Goal: Contribute content: Add original content to the website for others to see

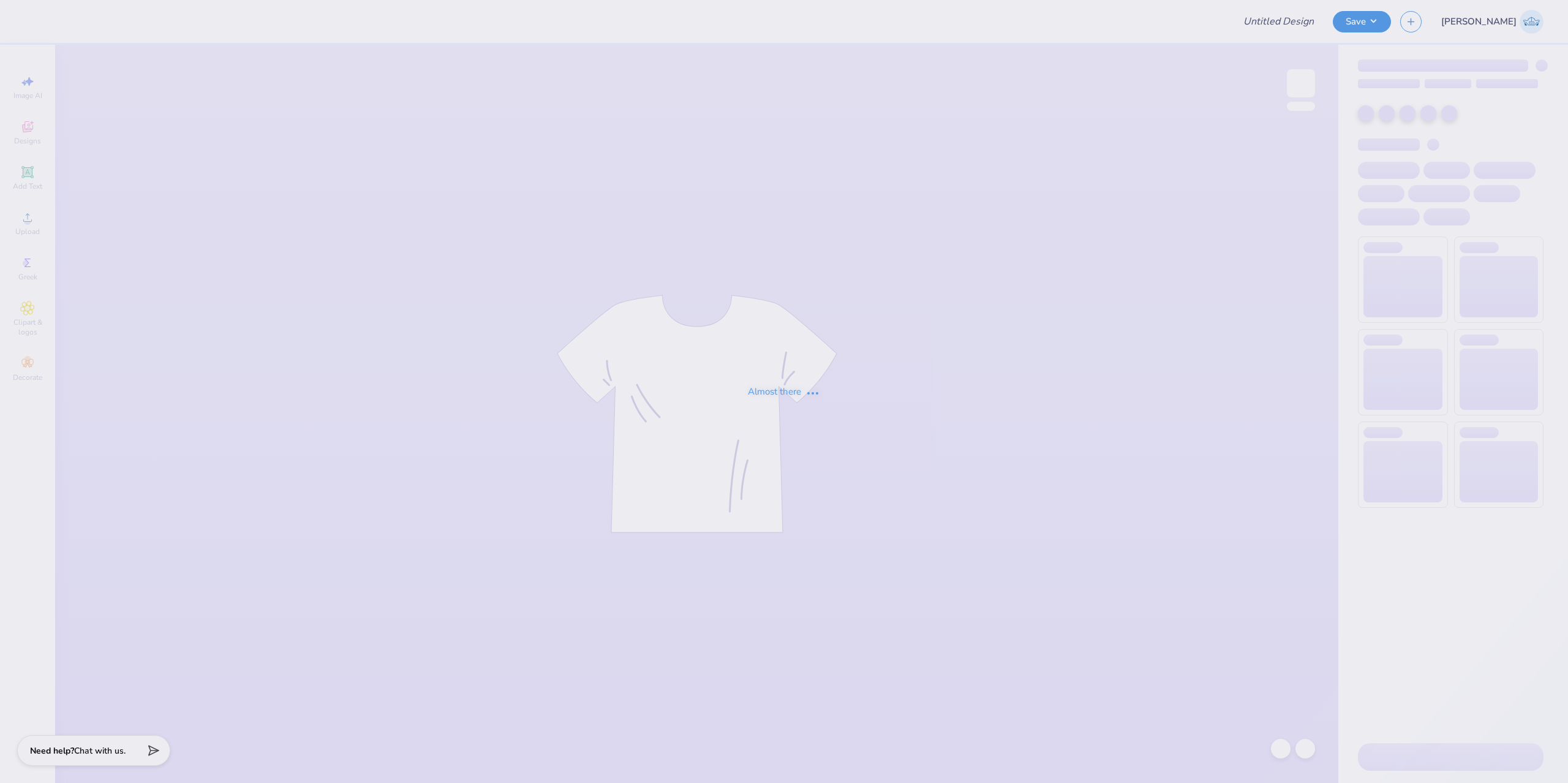
type input "pre pa"
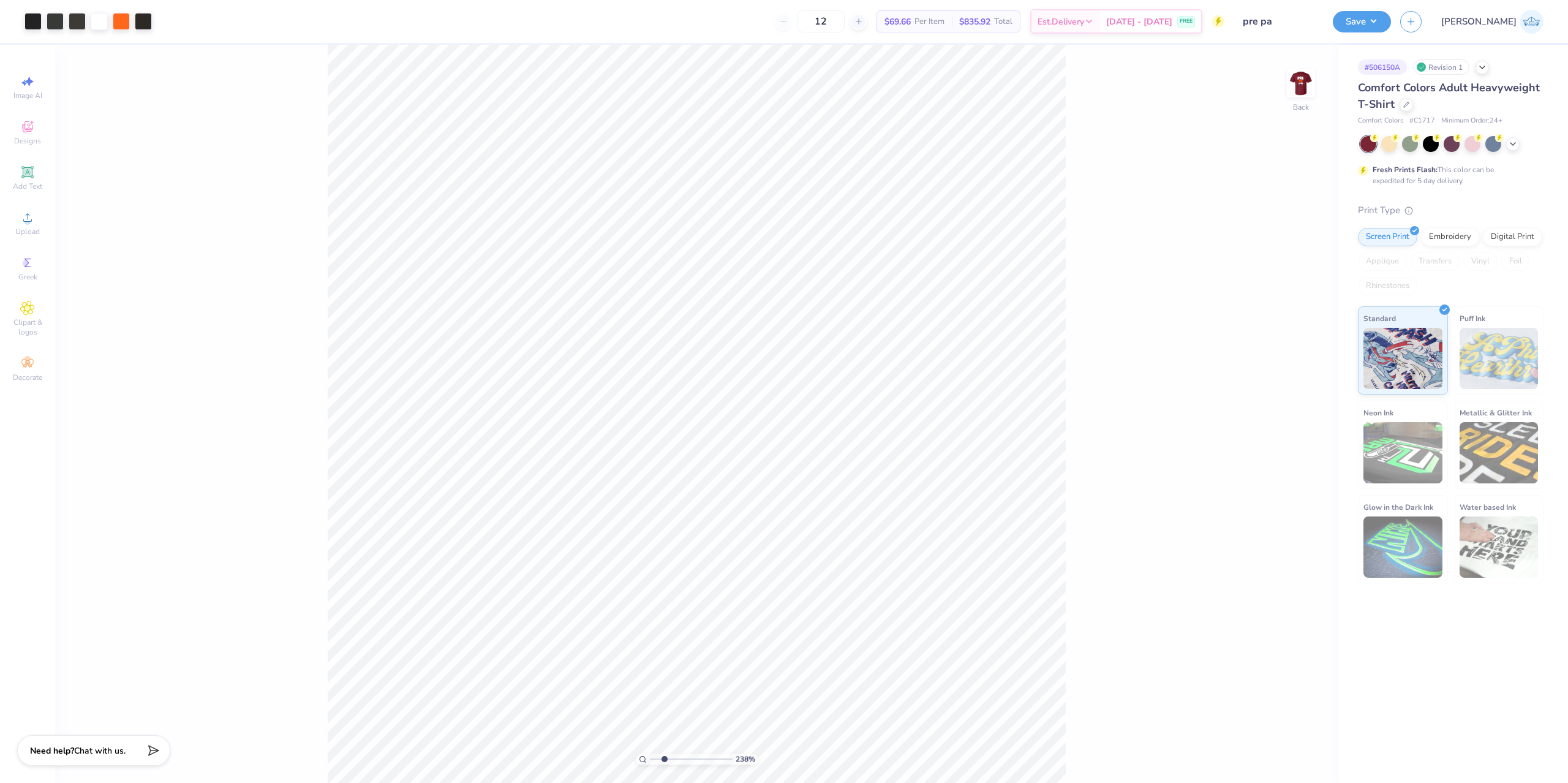
type input "2.38"
click at [664, 760] on input "range" at bounding box center [691, 759] width 83 height 11
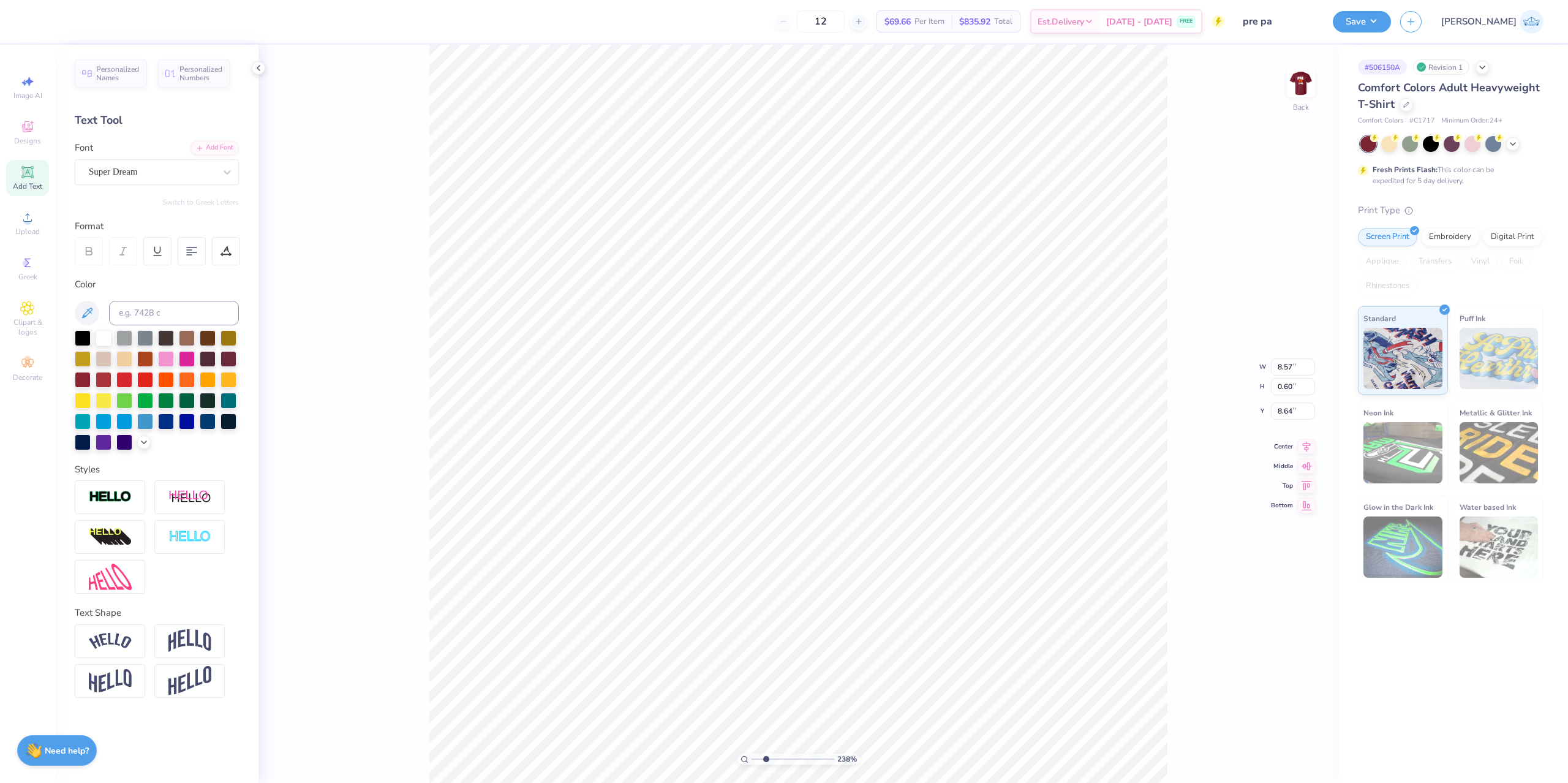
scroll to position [13, 8]
paste textarea "®"
type textarea "Pre-PA Club @[US_STATE] Tech®"
click at [1288, 748] on div at bounding box center [1281, 749] width 20 height 20
type input "1"
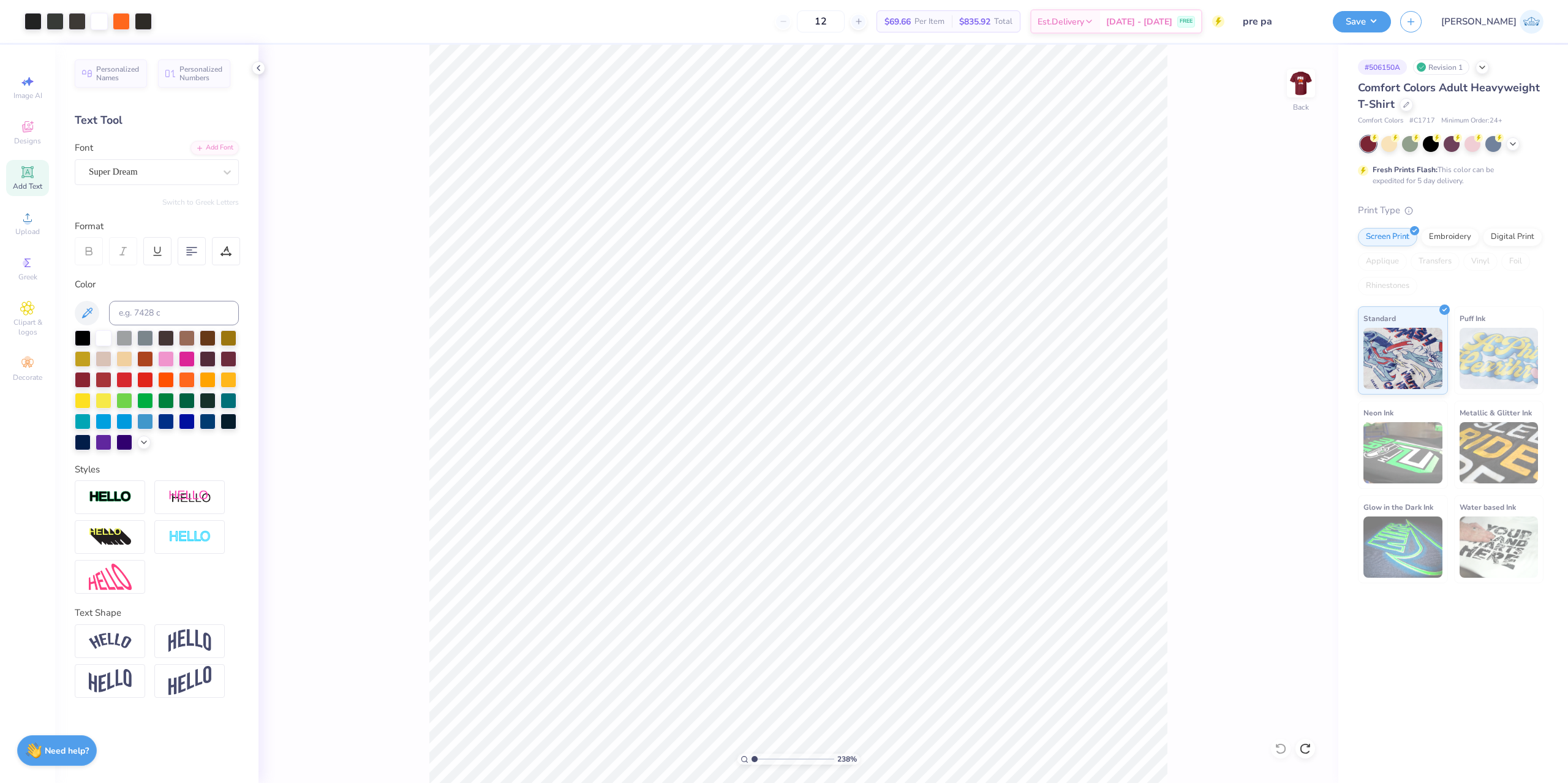
click at [752, 765] on input "range" at bounding box center [793, 759] width 83 height 11
click at [23, 226] on span "Upload" at bounding box center [28, 231] width 25 height 10
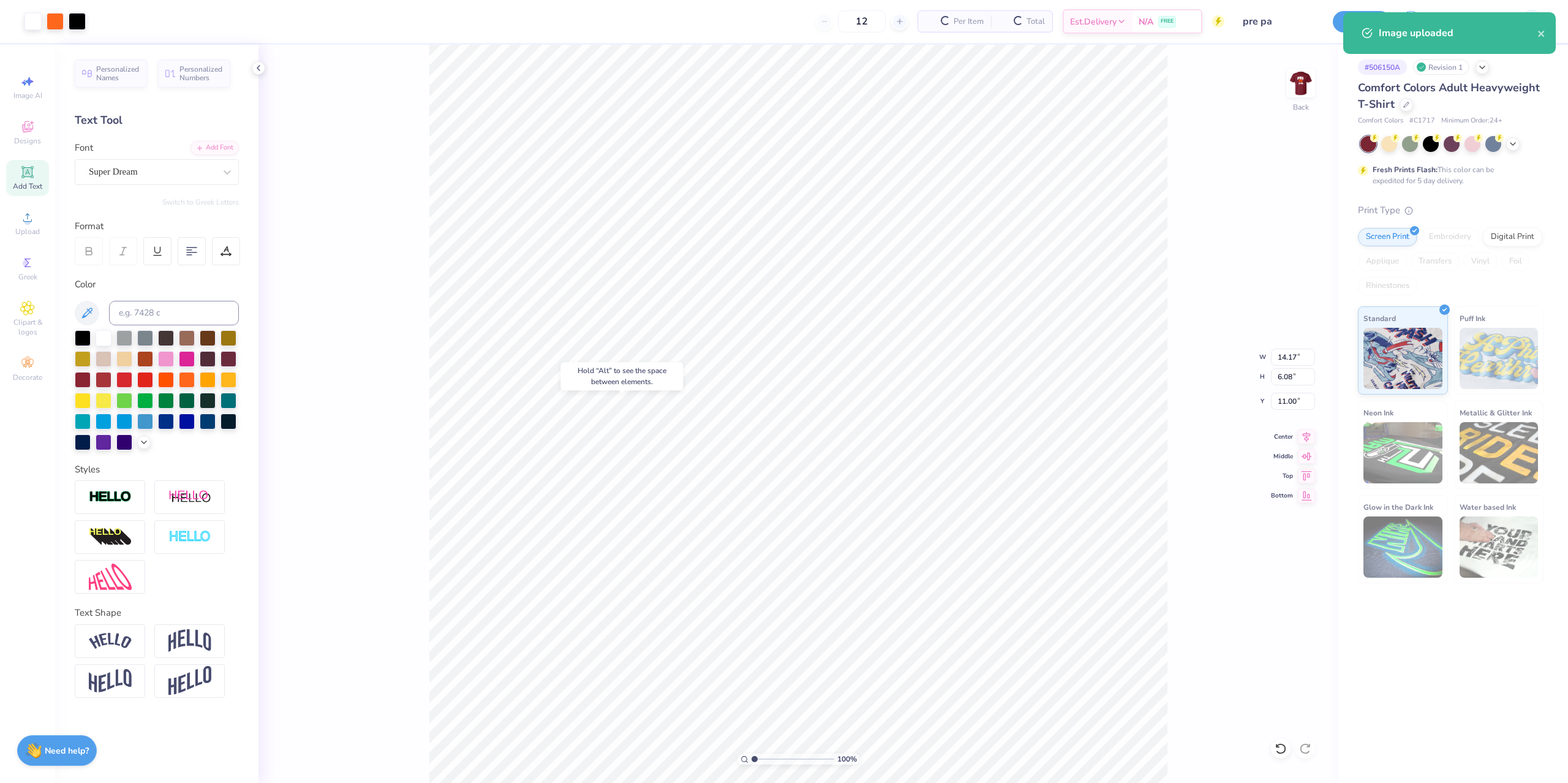
type input "11.00"
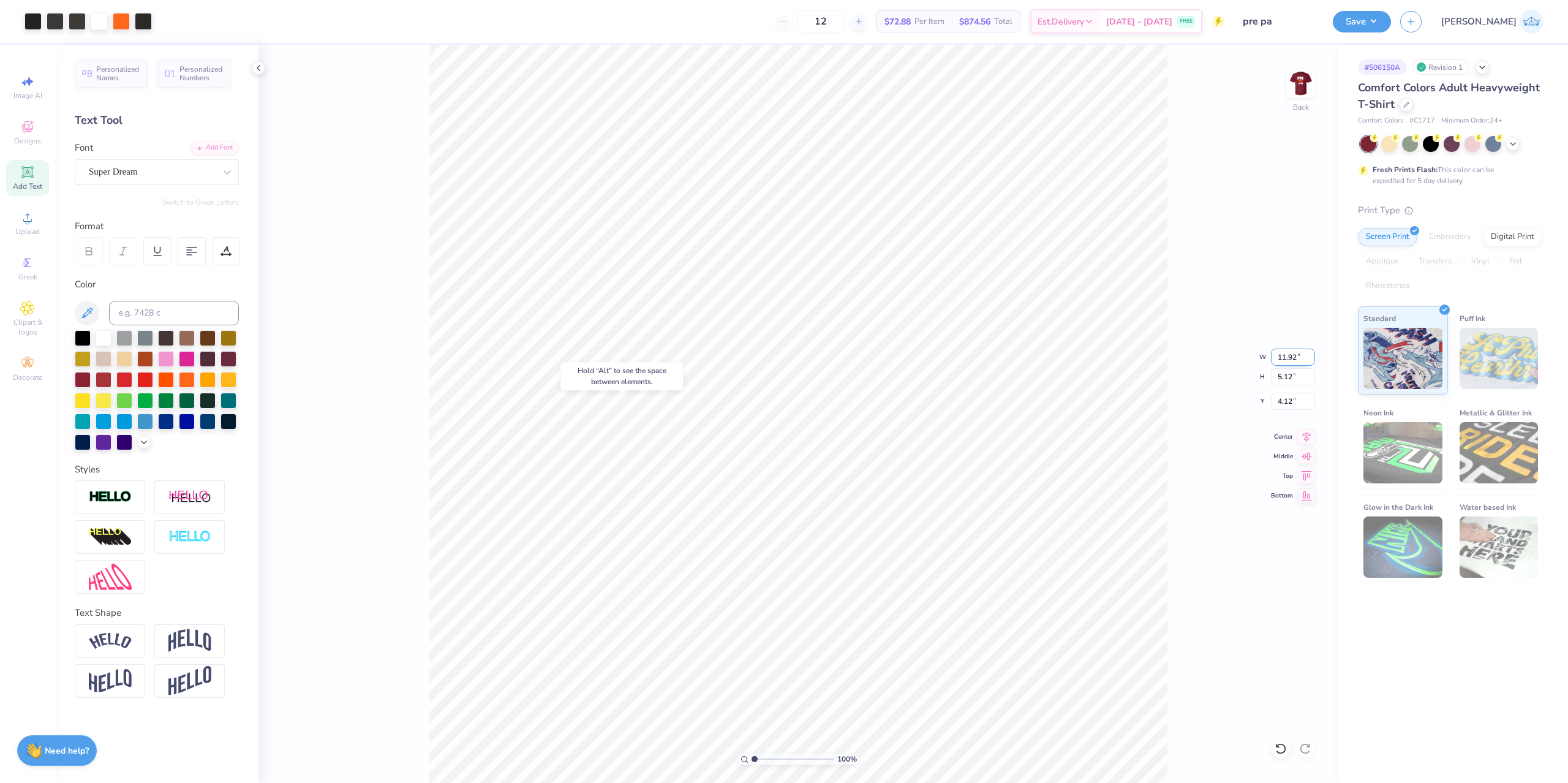
click at [1282, 360] on input "11.92" at bounding box center [1293, 357] width 44 height 17
click at [1282, 354] on input "14.17" at bounding box center [1293, 357] width 44 height 17
paste input "1.92"
type input "11.92"
type input "5.12"
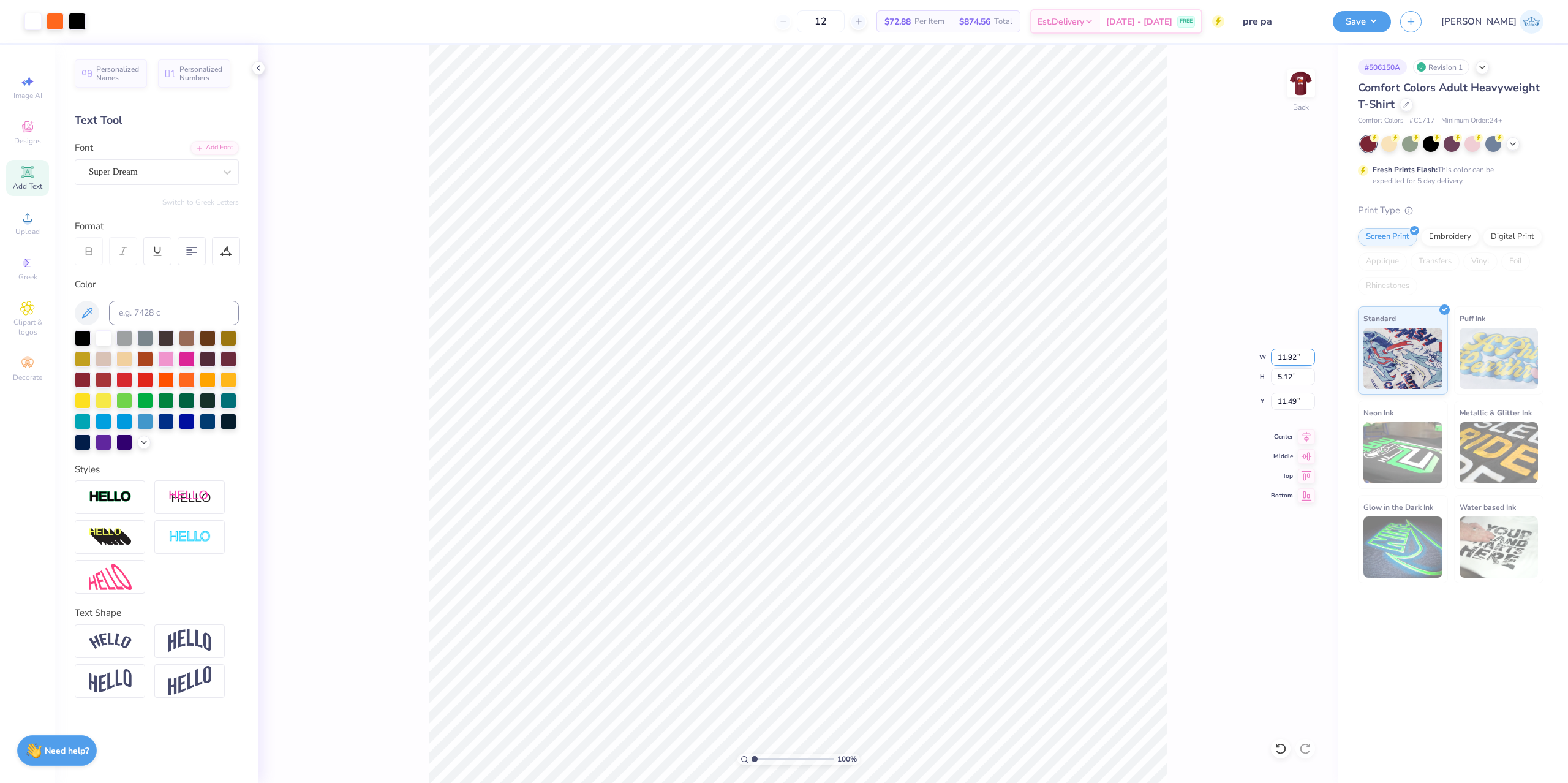
type input "11.49"
type input "1.93"
click at [762, 758] on input "range" at bounding box center [793, 759] width 83 height 11
click at [1274, 396] on input "4.12" at bounding box center [1293, 401] width 44 height 17
type input "8.57"
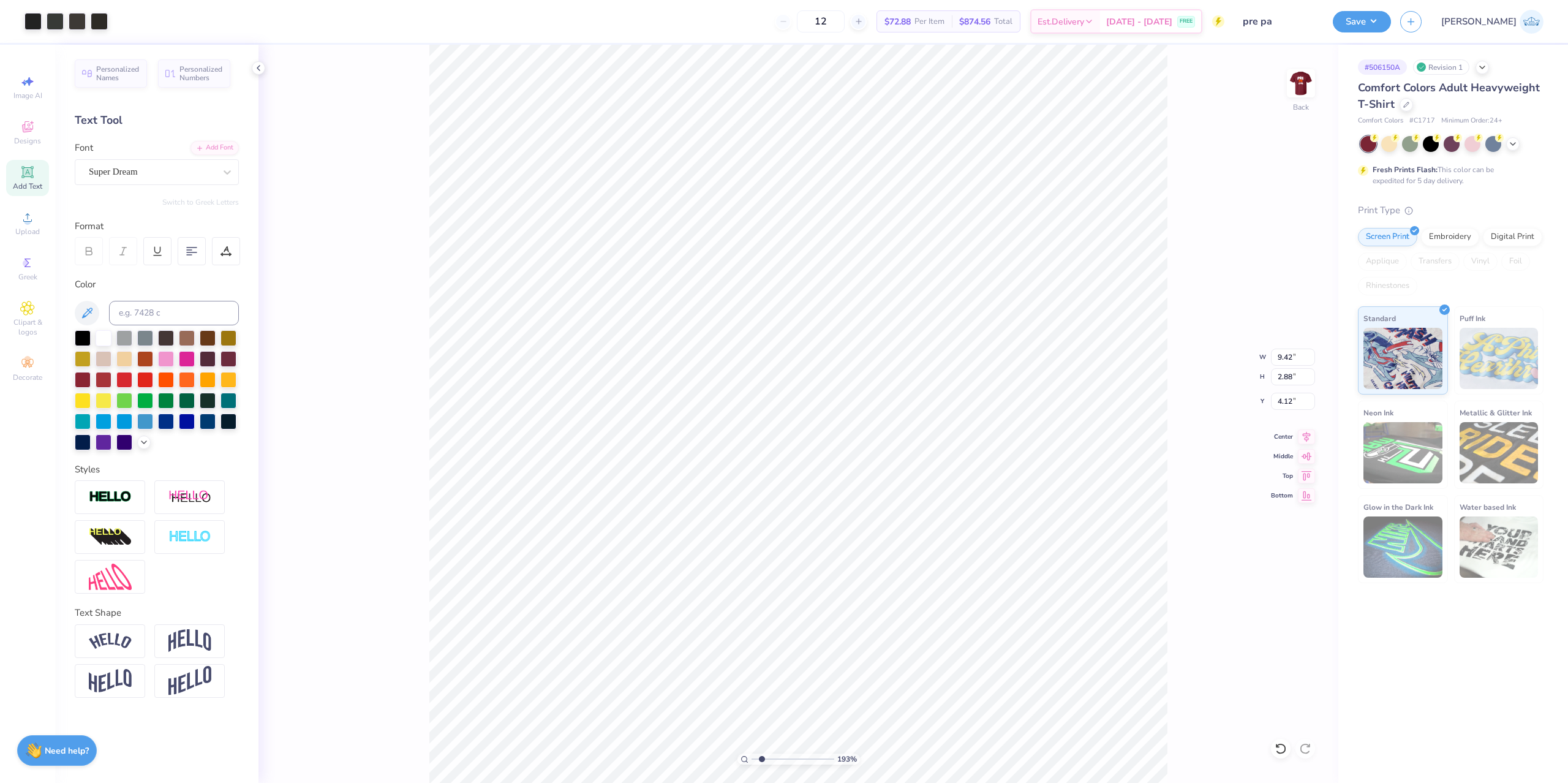
type input "0.60"
type input "8.64"
click at [972, 646] on li "Group" at bounding box center [970, 646] width 96 height 24
type input "1"
drag, startPoint x: 770, startPoint y: 762, endPoint x: 731, endPoint y: 765, distance: 39.1
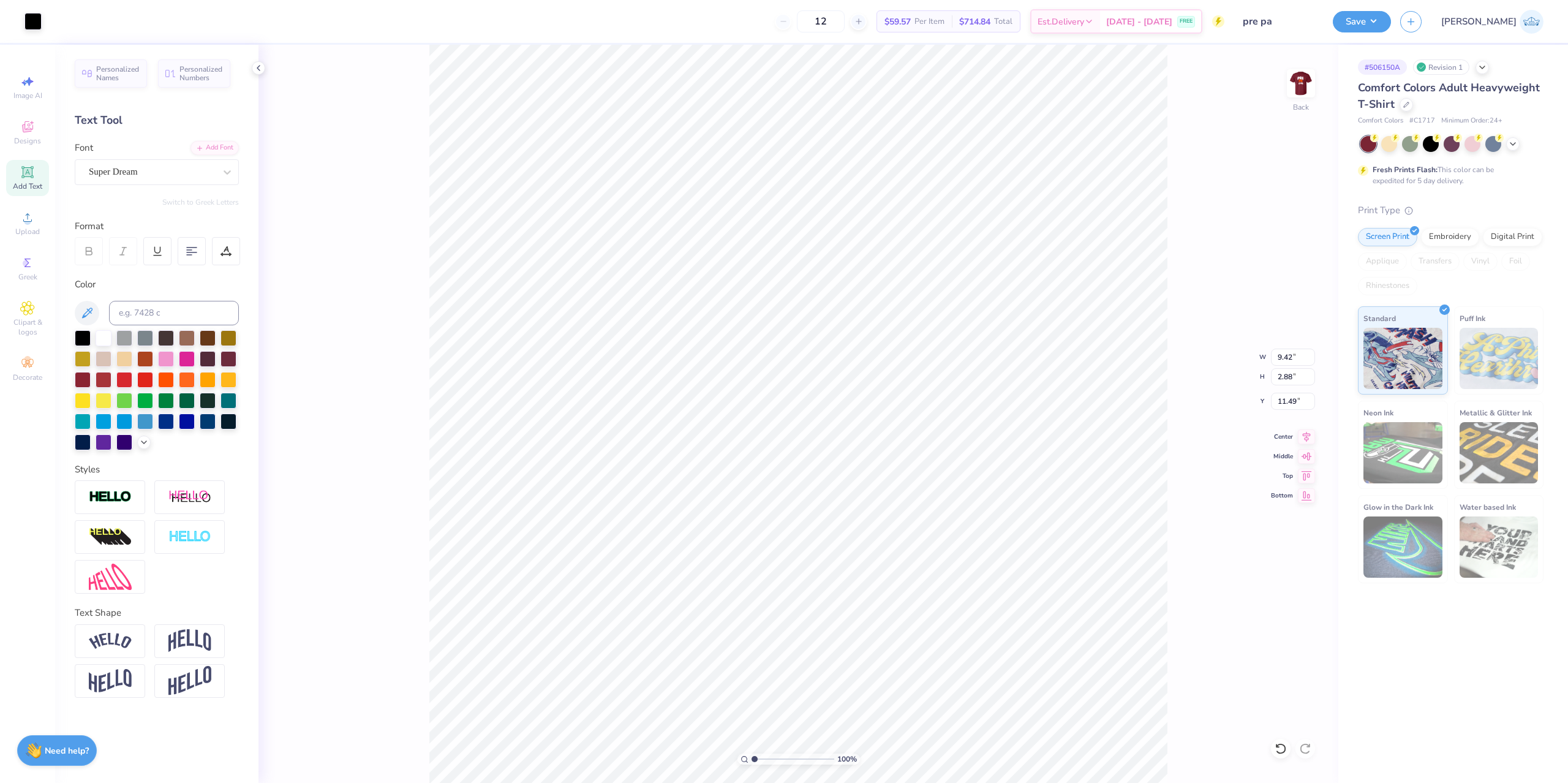
click at [752, 765] on input "range" at bounding box center [793, 759] width 83 height 11
click at [1288, 403] on input "11.49" at bounding box center [1293, 401] width 44 height 17
paste input "4.12"
type input "4.12"
click at [314, 687] on div "100 % Back W 9.42 H 2.88 Y 4.12 Center Middle Top Bottom" at bounding box center [798, 414] width 1080 height 738
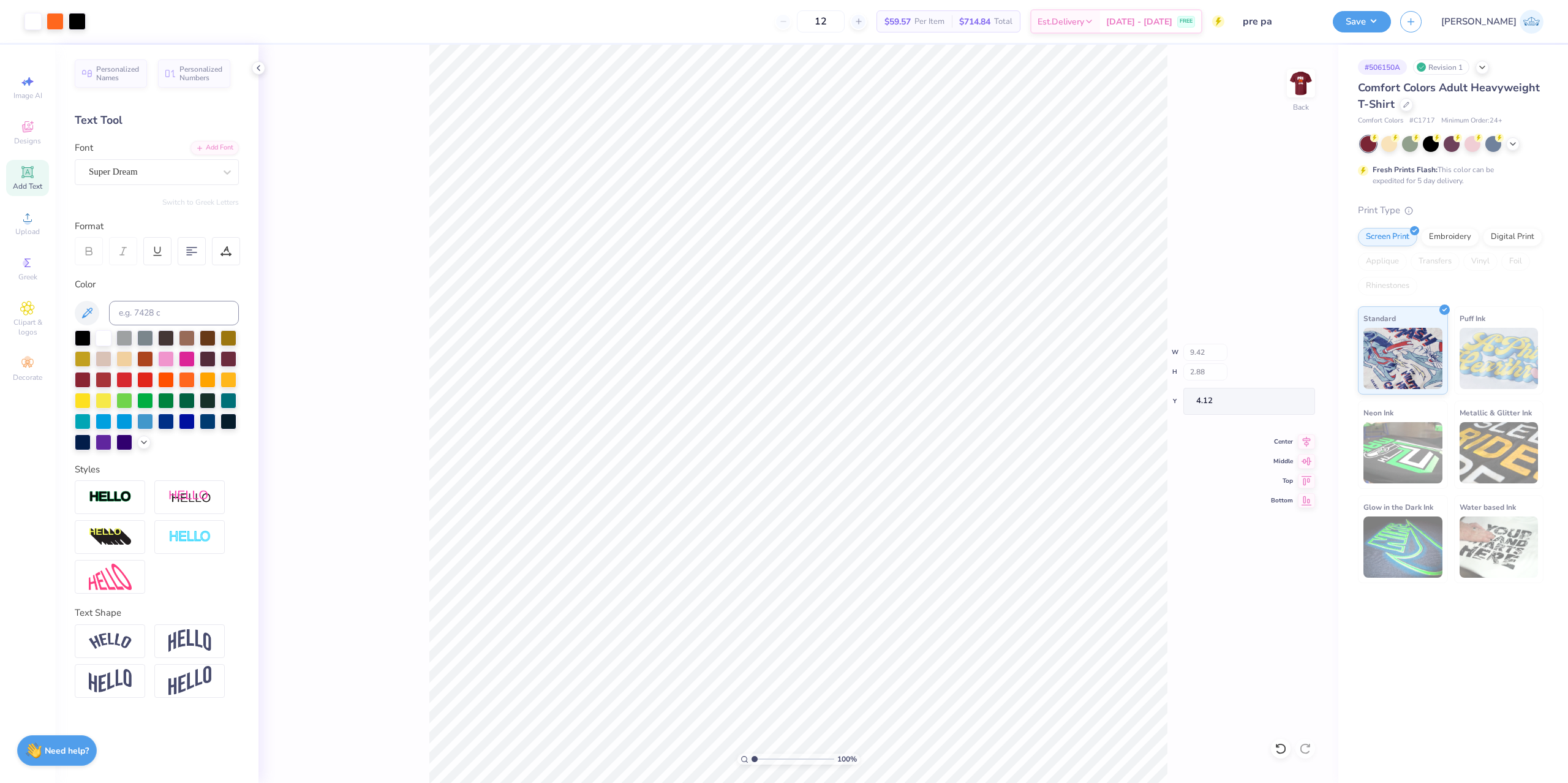
type input "11.92"
type input "1.74"
type input "14.86"
click at [767, 760] on input "range" at bounding box center [793, 759] width 83 height 11
drag, startPoint x: 780, startPoint y: 758, endPoint x: 714, endPoint y: 753, distance: 66.2
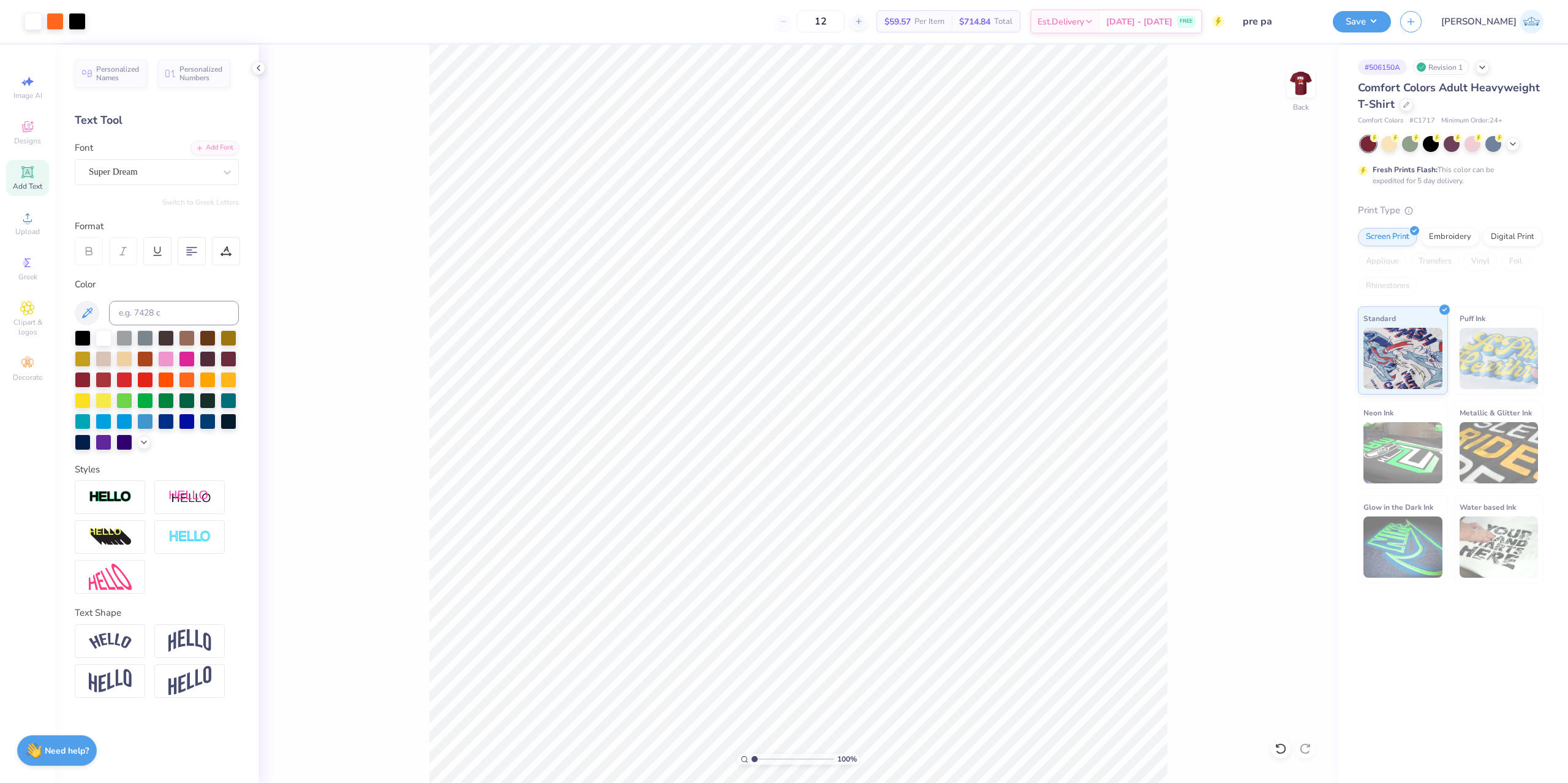
type input "1"
click at [752, 753] on input "range" at bounding box center [793, 759] width 83 height 11
click at [1277, 358] on input "11.92" at bounding box center [1293, 357] width 44 height 17
type input "12.00"
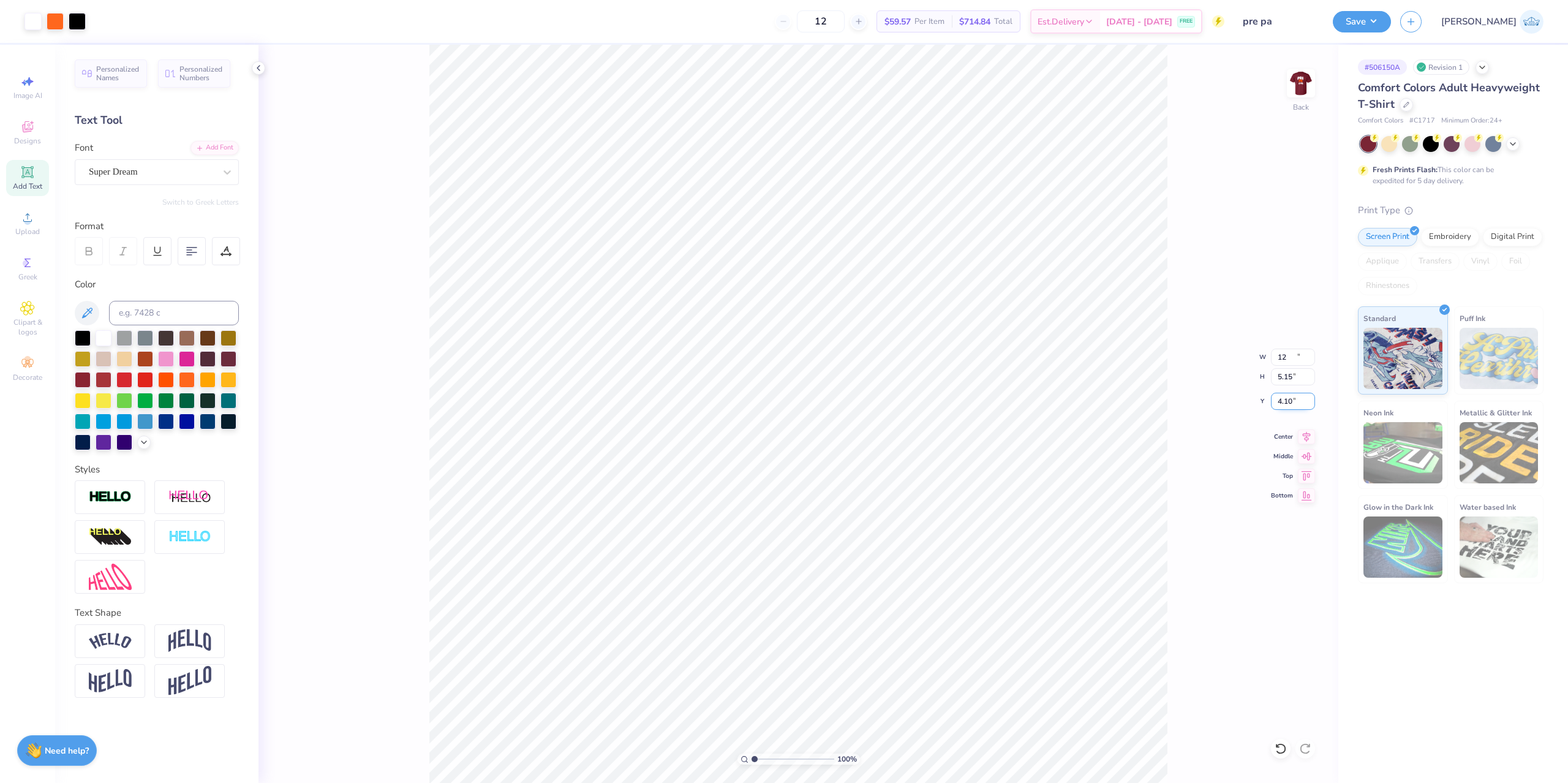
type input "5.15"
click at [1282, 400] on input "4.10" at bounding box center [1293, 401] width 44 height 17
type input "3.00"
click at [878, 431] on li "Duplicate" at bounding box center [872, 434] width 96 height 24
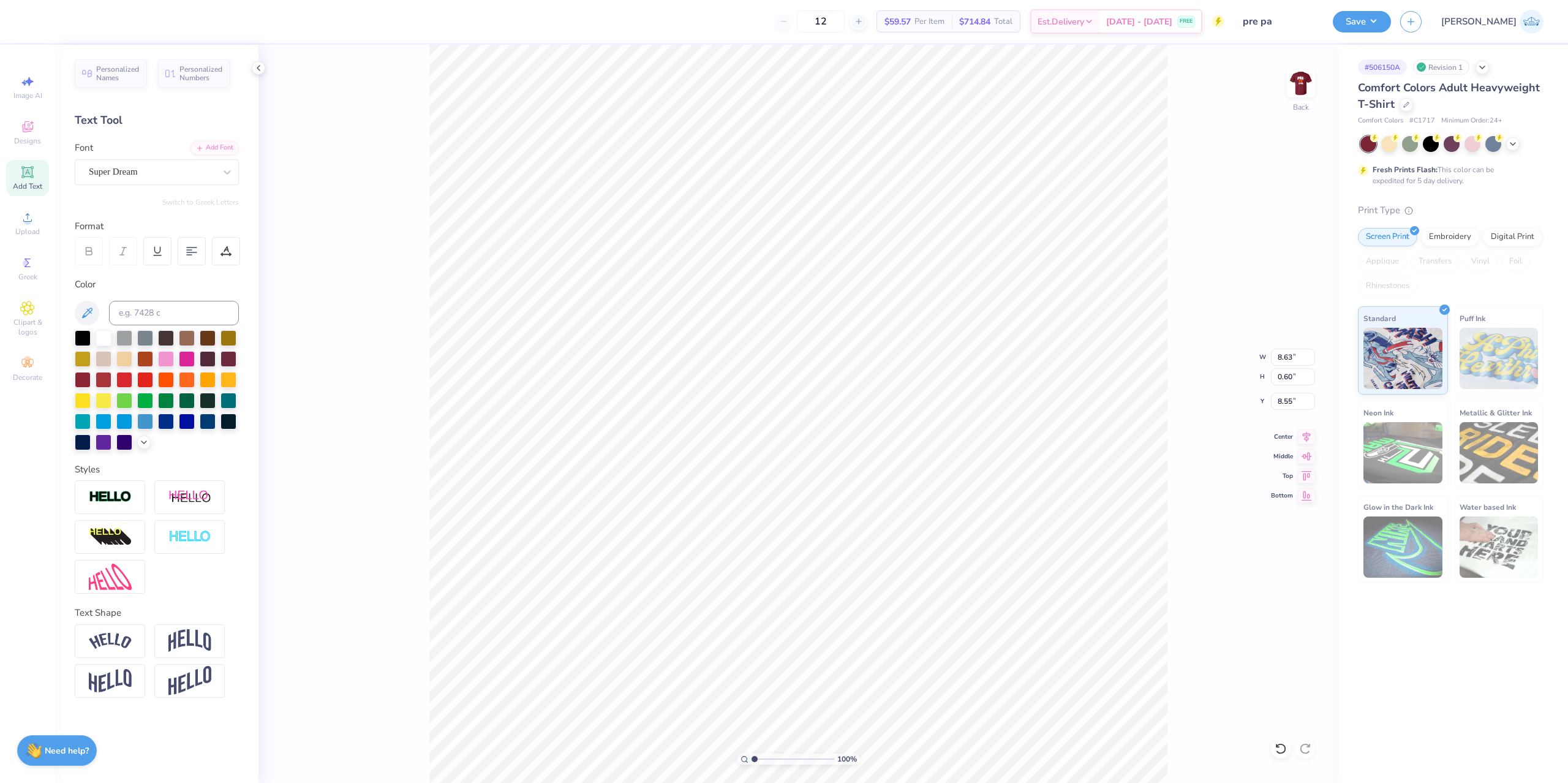
type input "8.55"
type textarea "®"
type input "2.43"
click at [766, 758] on input "range" at bounding box center [793, 759] width 83 height 11
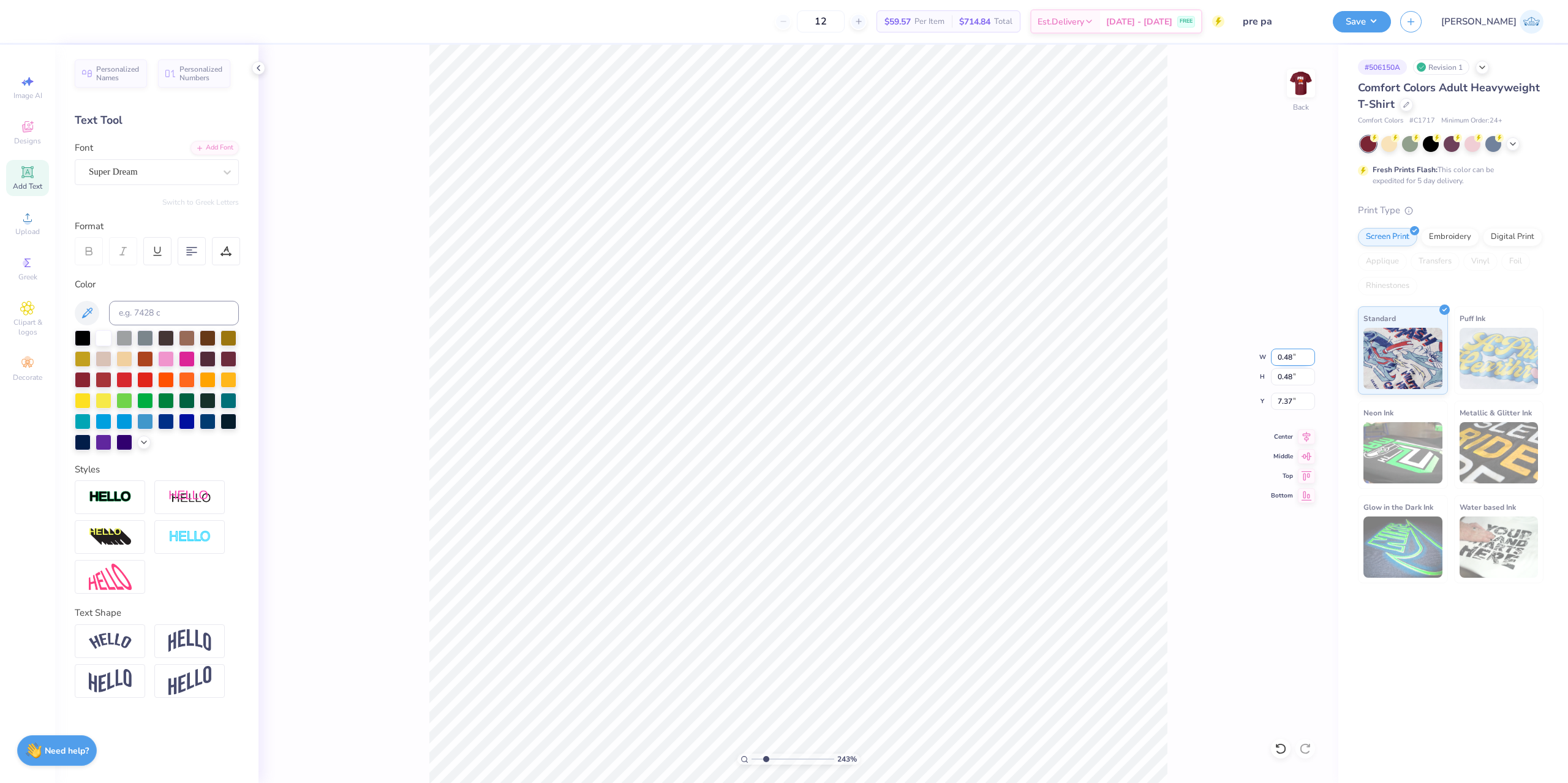
type input "7.37"
click at [1288, 353] on input "0.48" at bounding box center [1293, 357] width 44 height 17
type input "0.20"
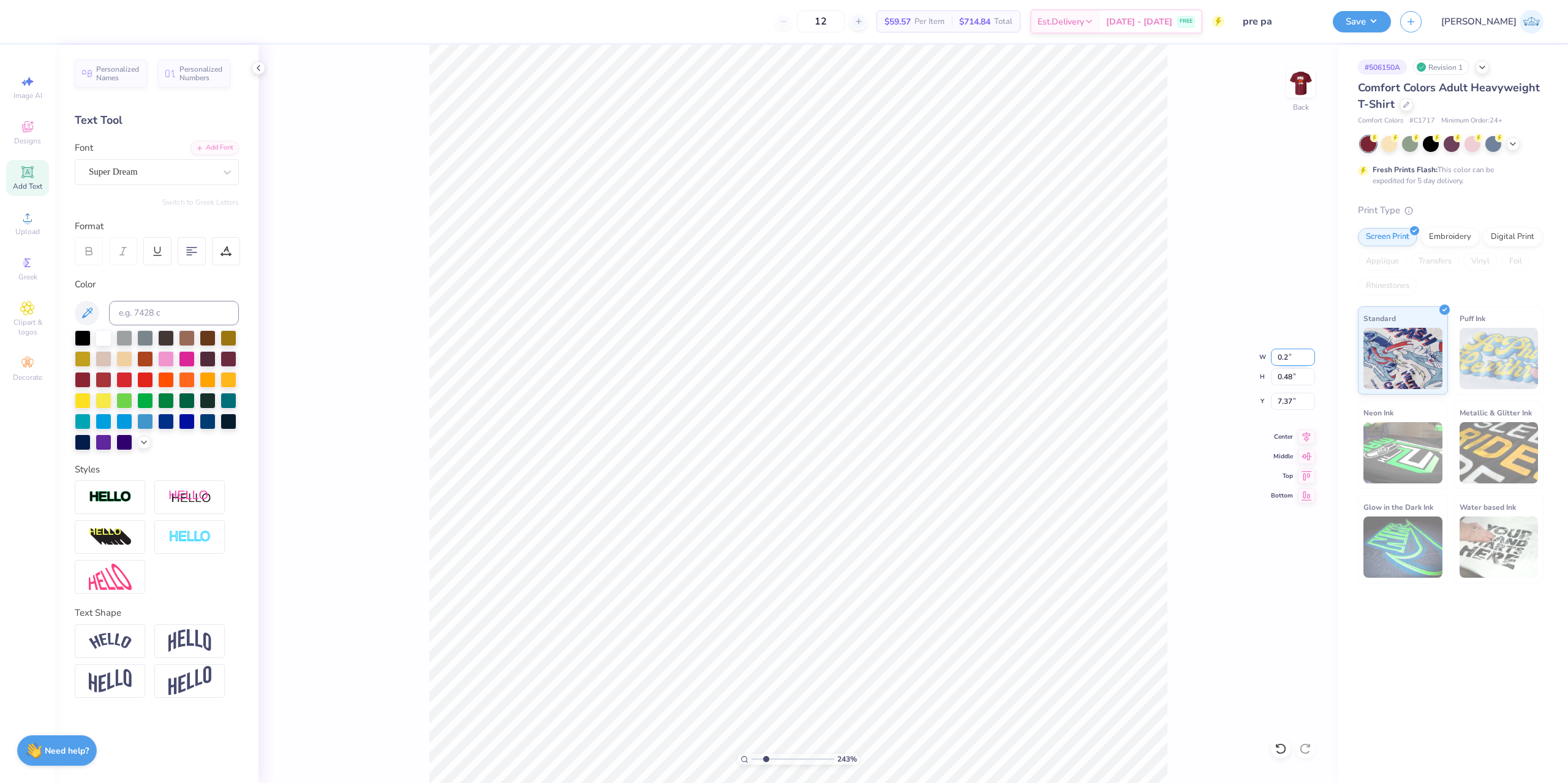
type input "7.51"
type input "7.65"
click at [1282, 352] on input "0.20" at bounding box center [1293, 357] width 44 height 17
type input "0.25"
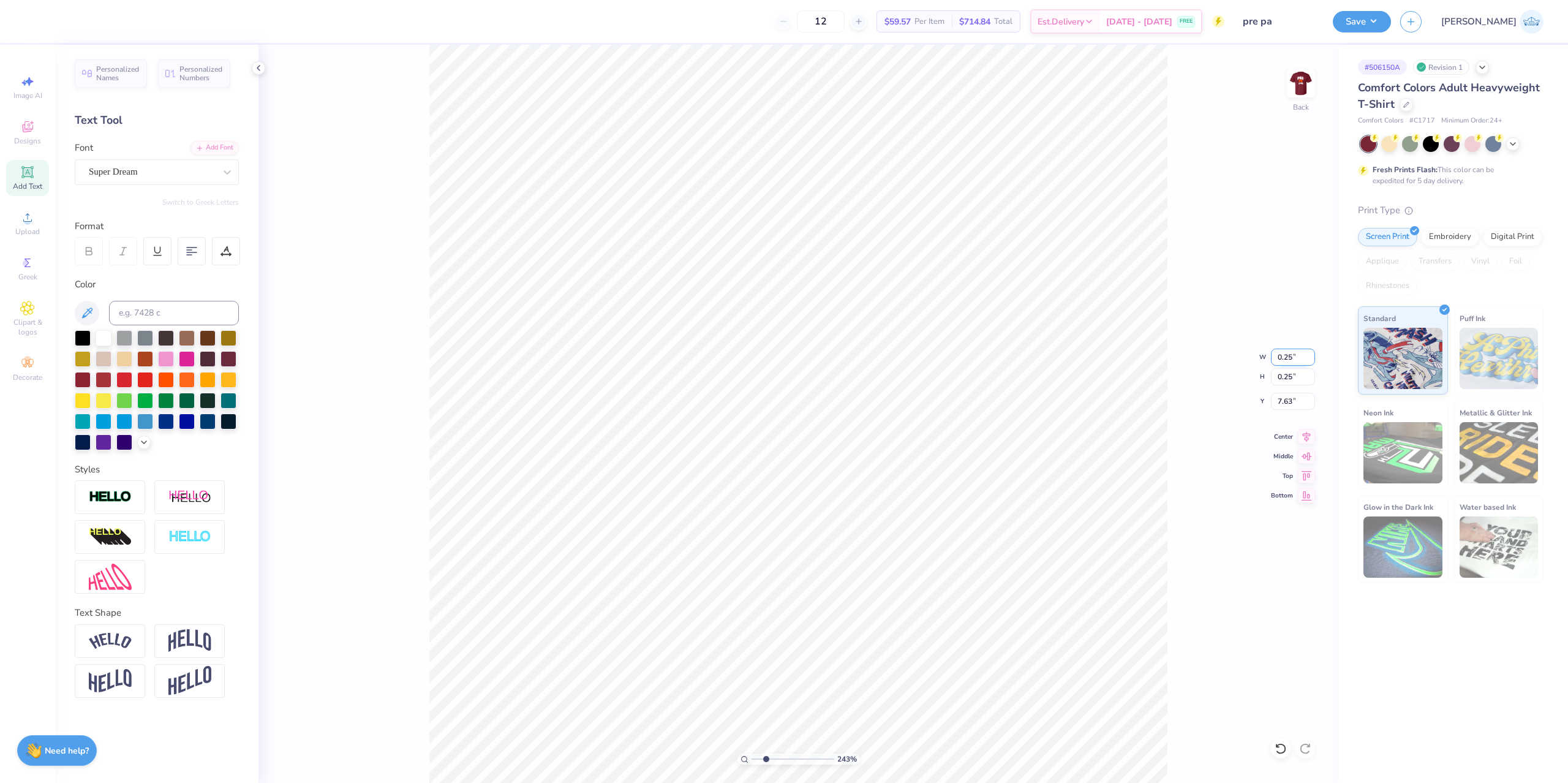
type input "0.25"
type input "7.63"
type input "7.60"
drag, startPoint x: 762, startPoint y: 756, endPoint x: 770, endPoint y: 760, distance: 8.9
click at [770, 760] on input "range" at bounding box center [793, 758] width 83 height 11
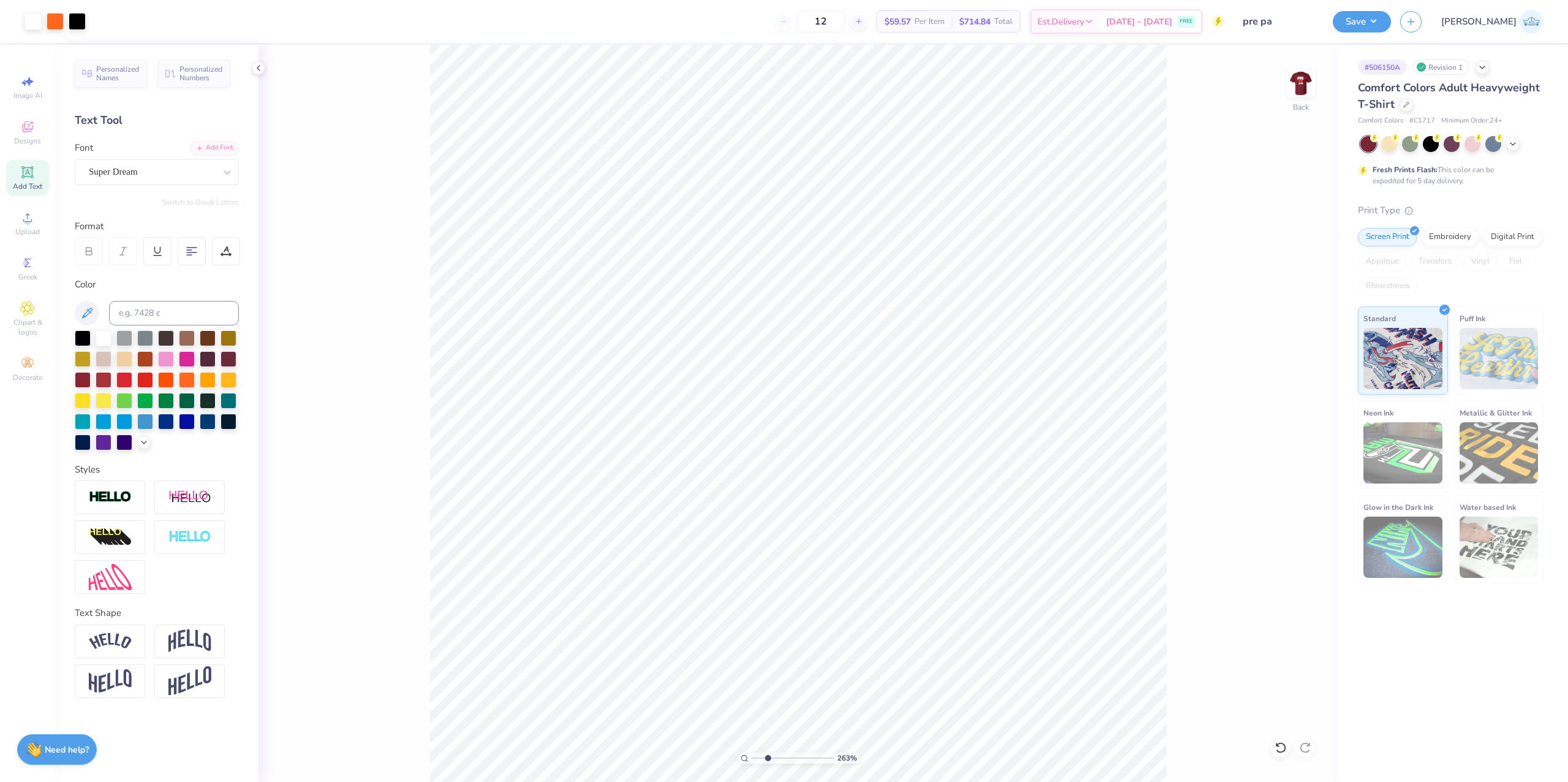
drag, startPoint x: 758, startPoint y: 755, endPoint x: 767, endPoint y: 758, distance: 9.5
click at [767, 758] on input "range" at bounding box center [793, 759] width 83 height 11
click at [738, 757] on div "263 %" at bounding box center [798, 413] width 737 height 737
drag, startPoint x: 757, startPoint y: 758, endPoint x: 692, endPoint y: 750, distance: 65.5
click at [752, 753] on input "range" at bounding box center [793, 759] width 83 height 11
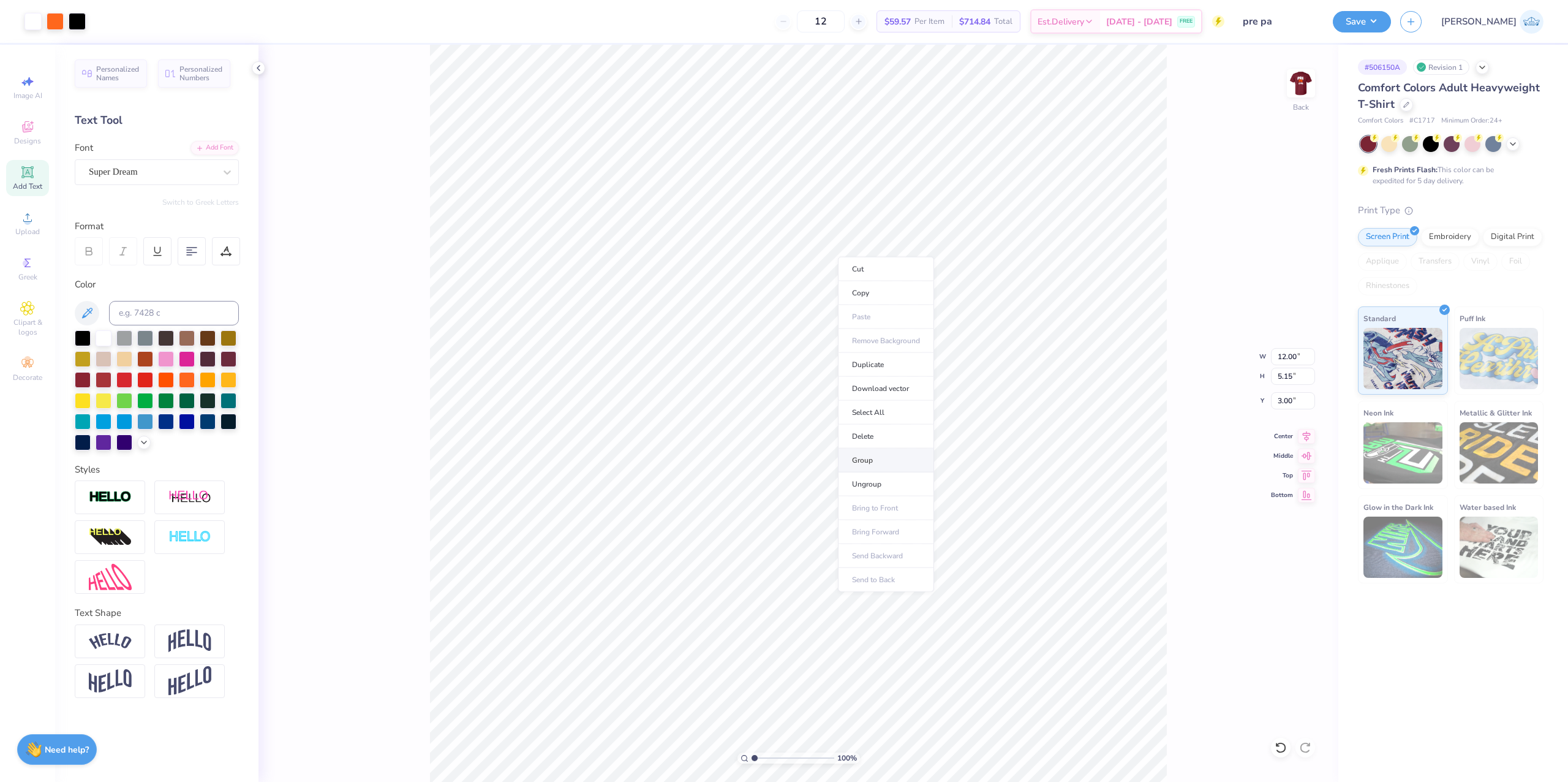
click at [909, 455] on li "Group" at bounding box center [886, 461] width 96 height 24
click at [1312, 85] on img at bounding box center [1301, 83] width 49 height 49
click at [771, 756] on input "range" at bounding box center [793, 759] width 83 height 11
click at [1296, 92] on img at bounding box center [1301, 83] width 49 height 49
type input "1.43"
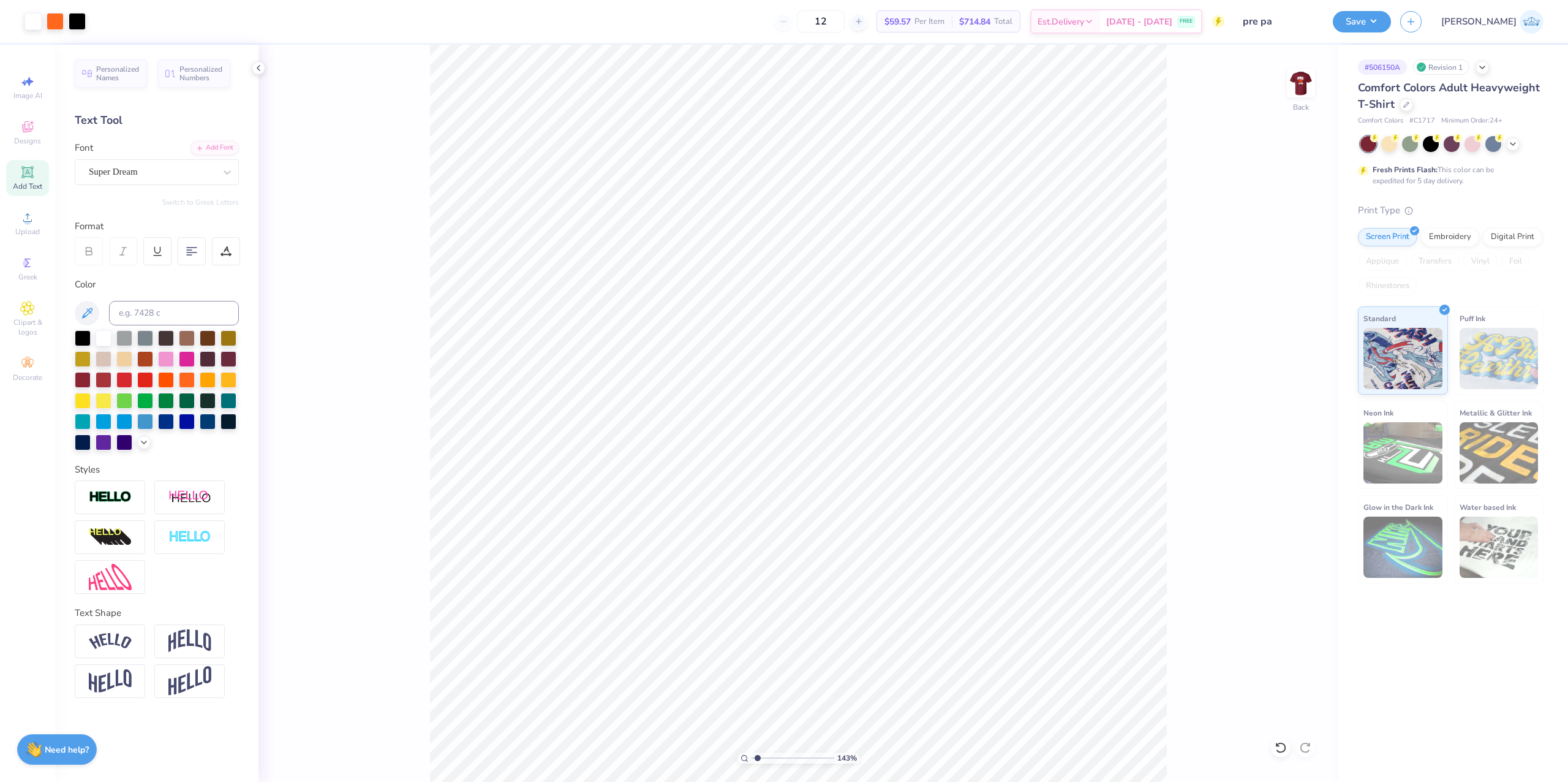
click at [757, 761] on input "range" at bounding box center [793, 759] width 83 height 11
click at [52, 16] on div at bounding box center [55, 20] width 17 height 17
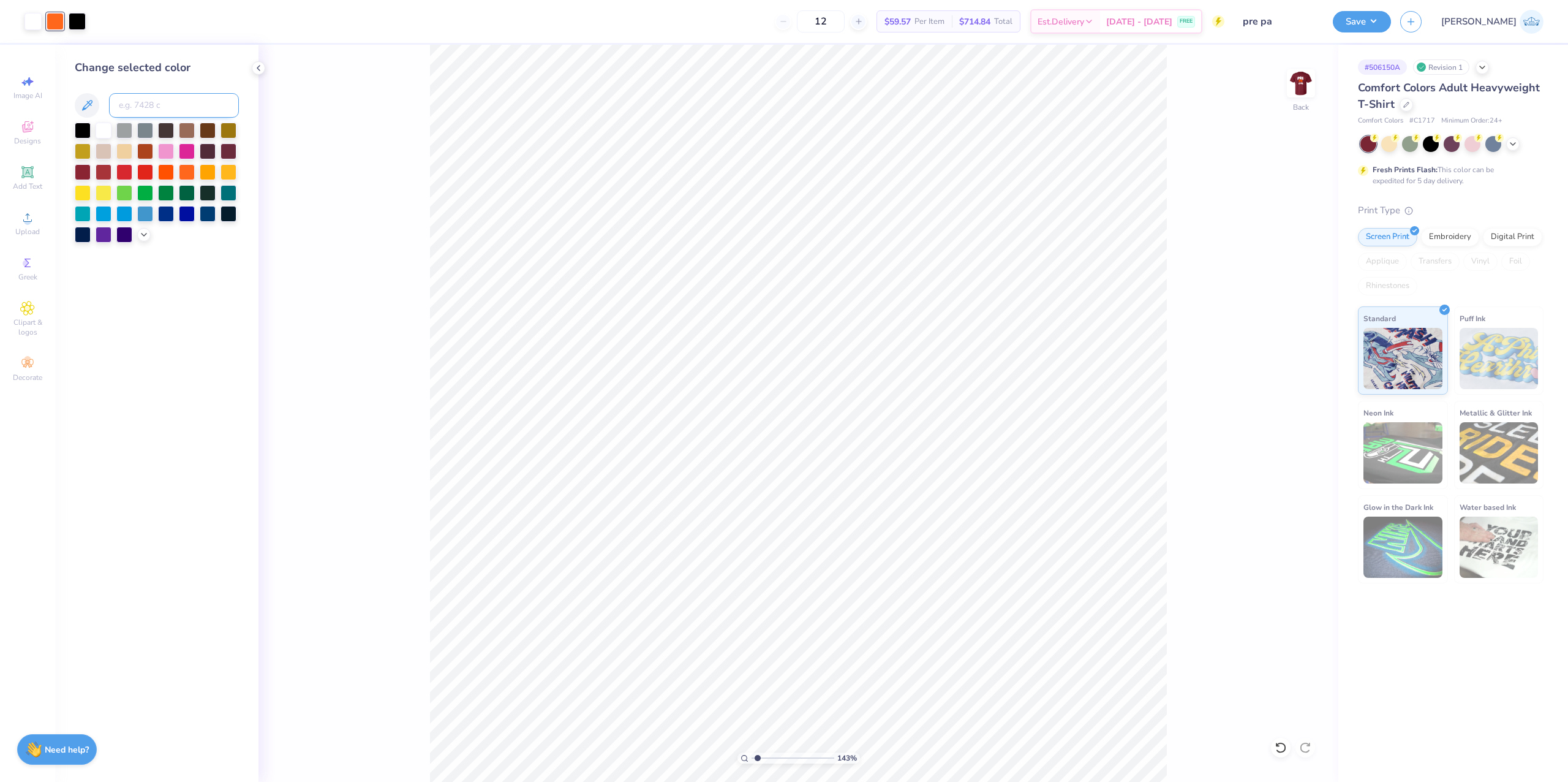
click at [141, 110] on input at bounding box center [174, 105] width 130 height 25
type input "158"
type input "1.24"
click at [756, 763] on input "range" at bounding box center [793, 759] width 83 height 11
click at [1288, 85] on div at bounding box center [1301, 84] width 28 height 28
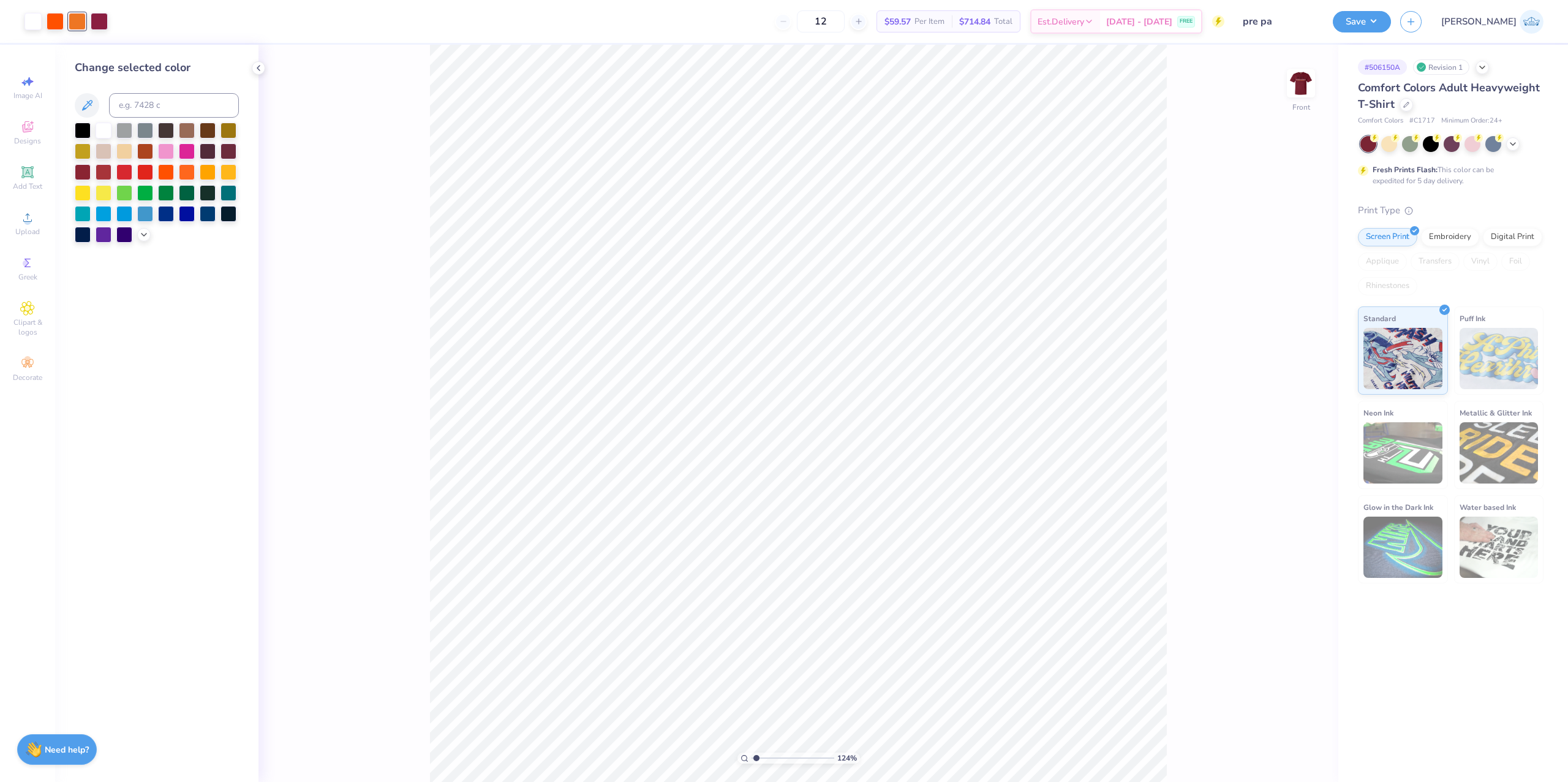
click at [1288, 86] on div at bounding box center [1301, 84] width 28 height 28
click at [146, 91] on div "Change selected color" at bounding box center [157, 151] width 164 height 183
click at [160, 100] on input at bounding box center [174, 105] width 130 height 25
type input "orange 021"
click at [1270, 754] on div "124 % Back" at bounding box center [798, 413] width 1080 height 737
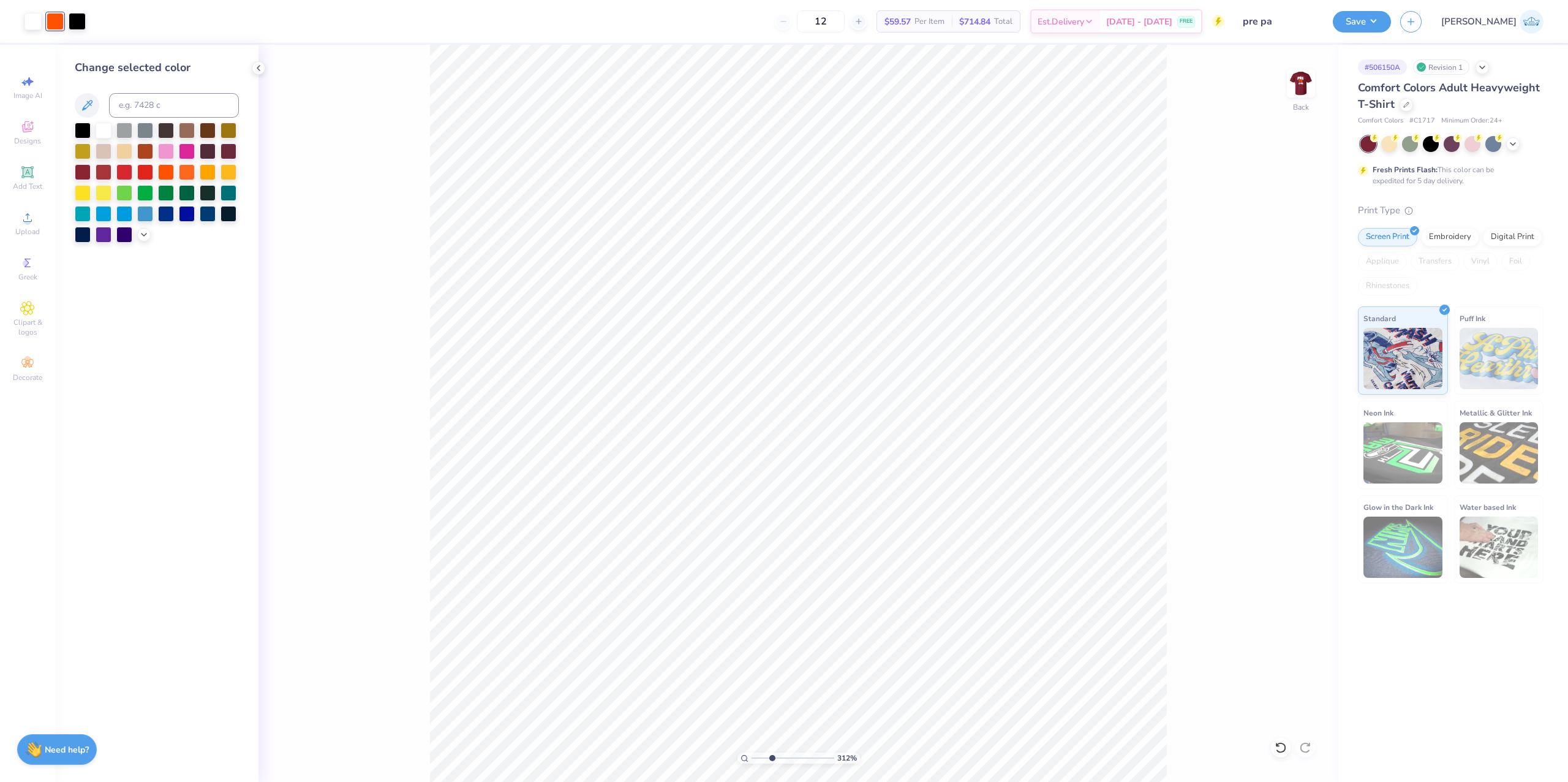
click at [772, 758] on input "range" at bounding box center [793, 759] width 83 height 11
click at [1279, 753] on icon at bounding box center [1281, 747] width 12 height 12
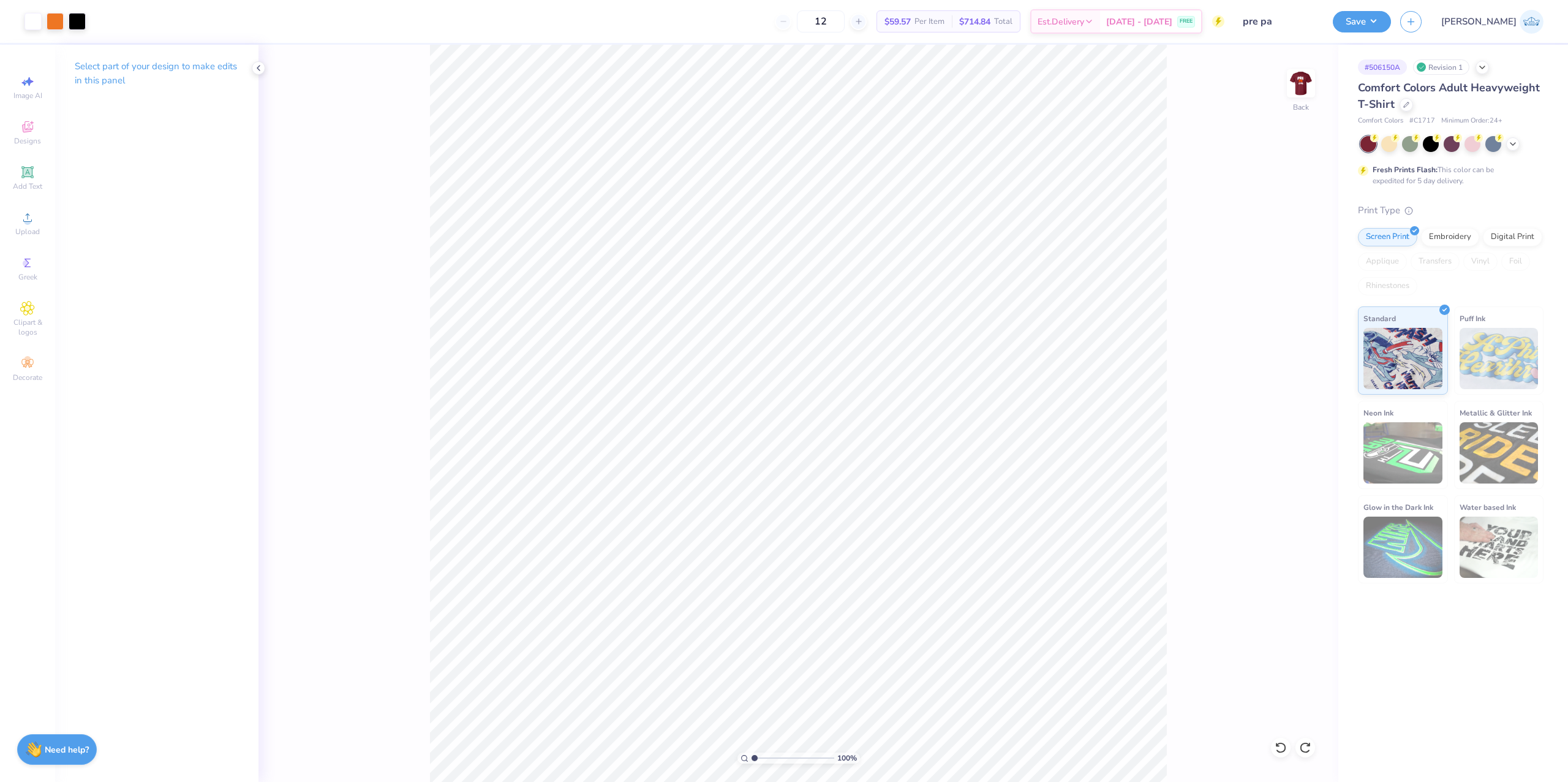
drag, startPoint x: 761, startPoint y: 758, endPoint x: 736, endPoint y: 761, distance: 25.2
click at [752, 761] on input "range" at bounding box center [793, 759] width 83 height 11
click at [1312, 85] on img at bounding box center [1301, 83] width 49 height 49
click at [767, 758] on input "range" at bounding box center [793, 759] width 83 height 11
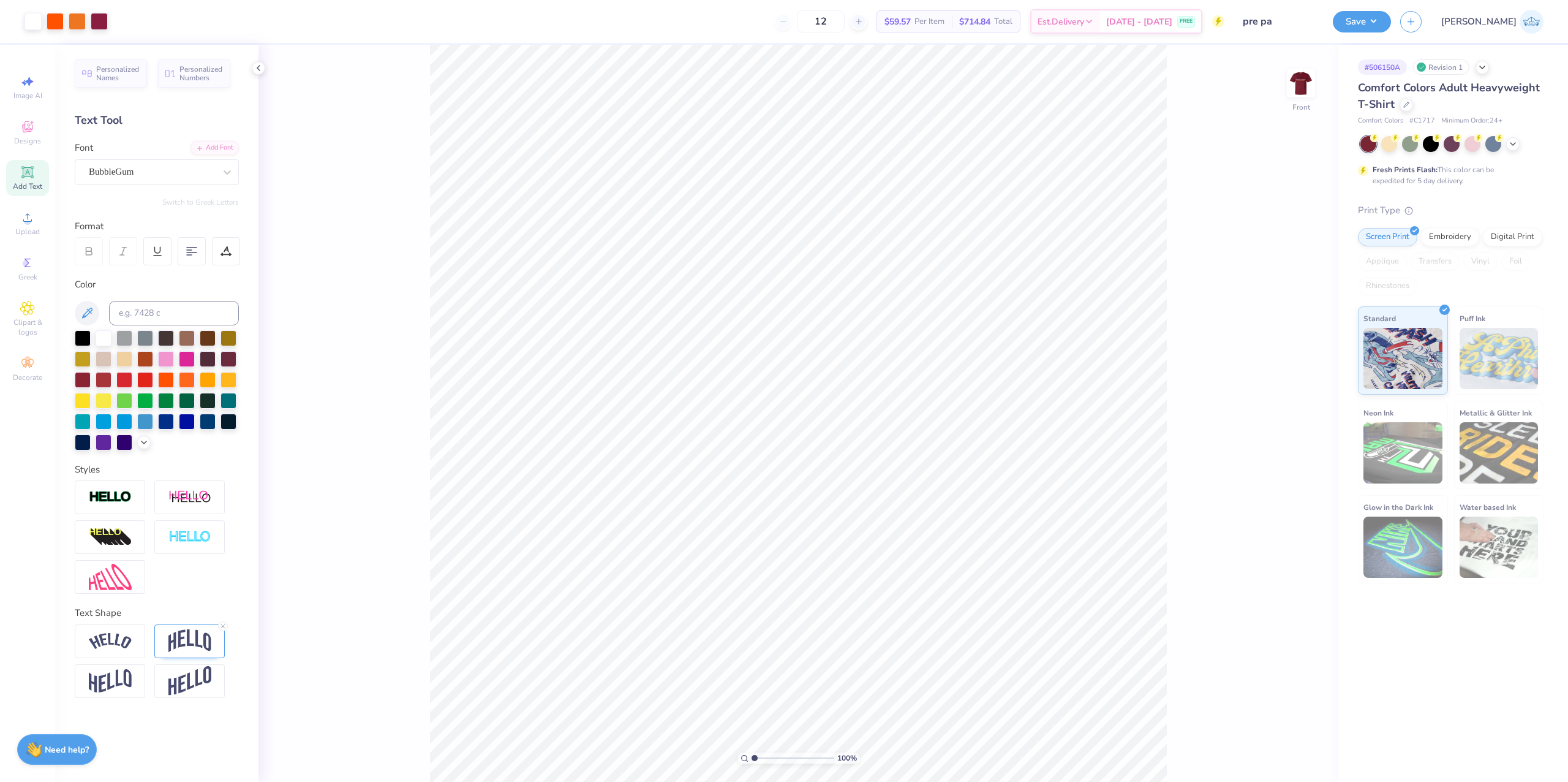
drag, startPoint x: 731, startPoint y: 763, endPoint x: 709, endPoint y: 760, distance: 22.2
type input "1"
click at [752, 760] on input "range" at bounding box center [793, 759] width 83 height 11
type input "4.20"
type input "3.92"
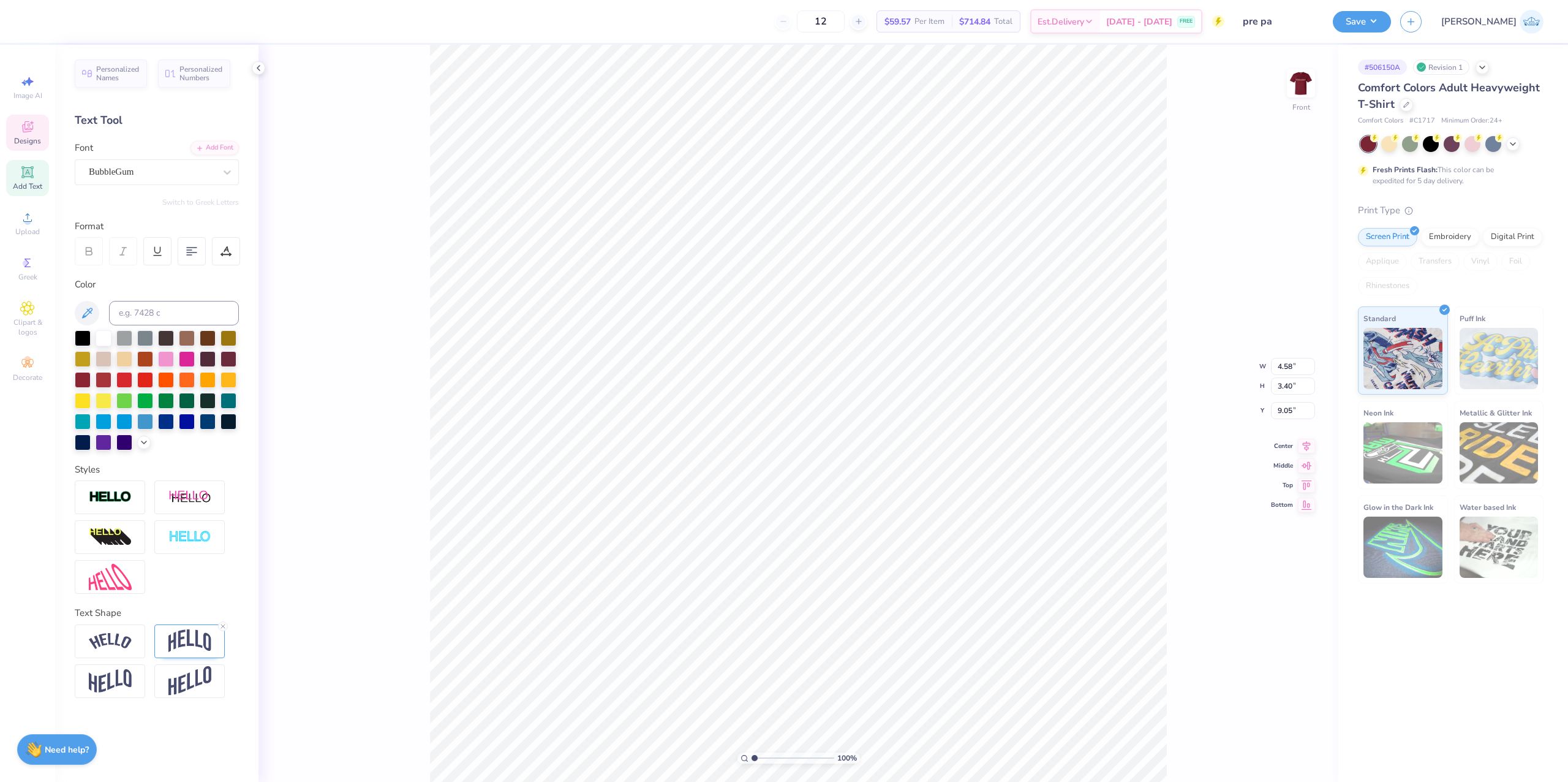
type input "5.82"
type input "6.12"
click at [1283, 370] on input "5.82" at bounding box center [1293, 367] width 44 height 17
click at [1284, 417] on input "9.05" at bounding box center [1293, 410] width 44 height 17
click at [1304, 502] on icon at bounding box center [1306, 503] width 17 height 15
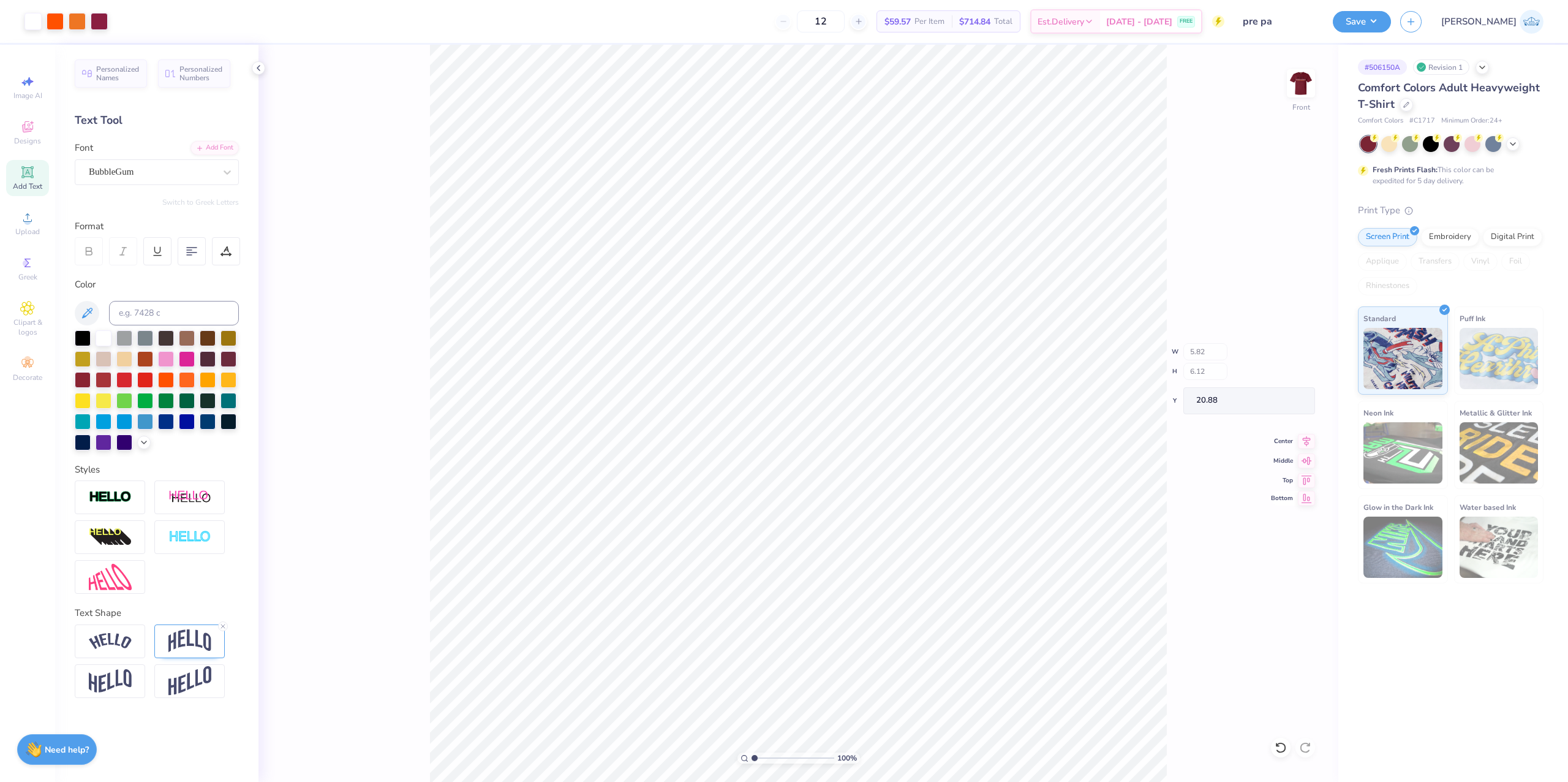
type input "20.88"
click at [1275, 744] on icon at bounding box center [1281, 747] width 12 height 12
click at [900, 623] on li "Group" at bounding box center [886, 615] width 96 height 24
type input "9.96"
click at [910, 714] on li "Send Backward" at bounding box center [881, 711] width 96 height 24
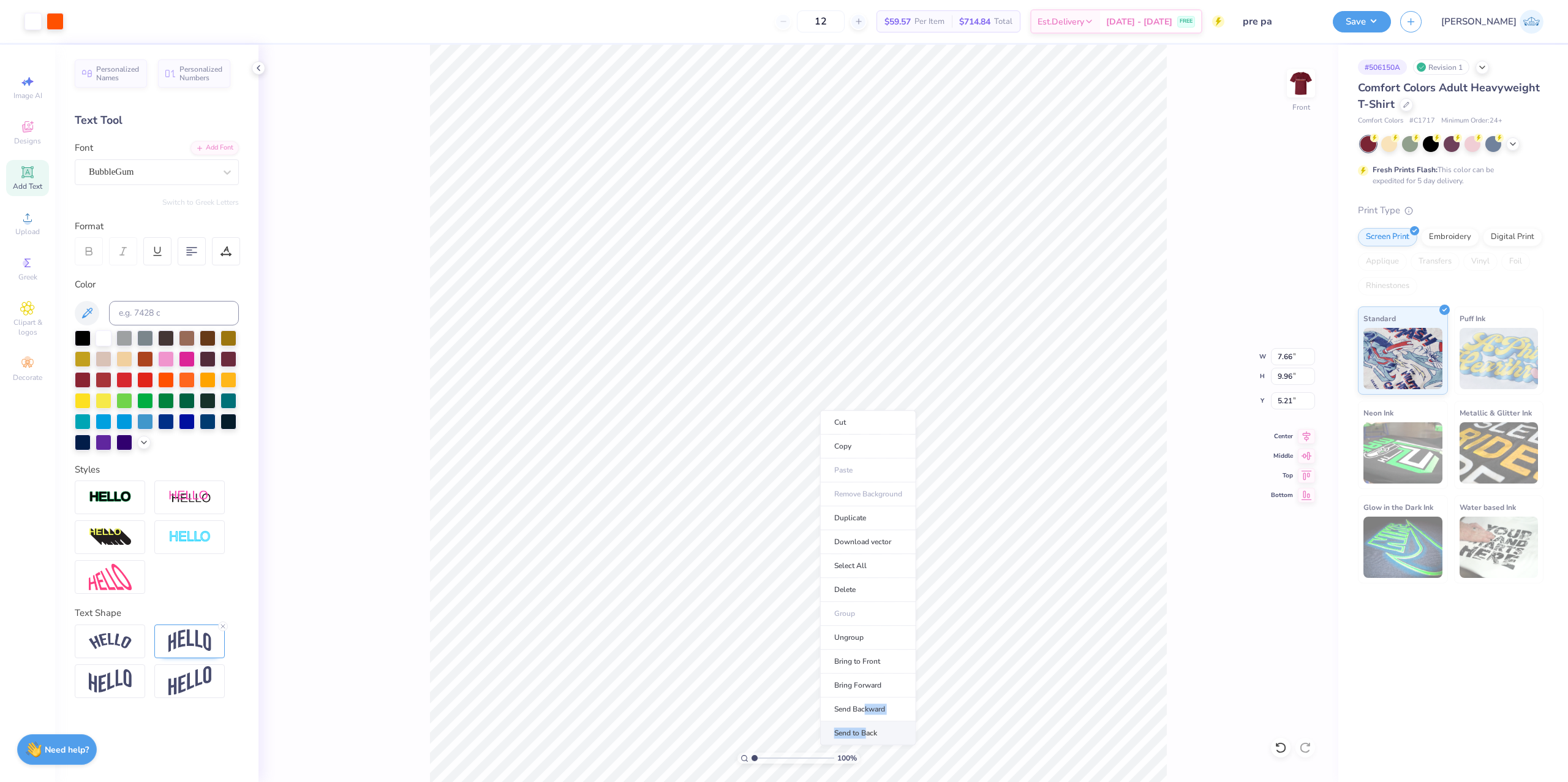
drag, startPoint x: 864, startPoint y: 723, endPoint x: 869, endPoint y: 736, distance: 13.9
click at [869, 736] on ul "Cut Copy Paste Remove Background Duplicate Download vector Select All Delete Gr…" at bounding box center [869, 577] width 96 height 335
click at [869, 736] on li "Send to Back" at bounding box center [869, 734] width 96 height 24
click at [1283, 361] on input "7.66" at bounding box center [1293, 357] width 44 height 17
click at [1284, 359] on input "7.66" at bounding box center [1293, 357] width 44 height 17
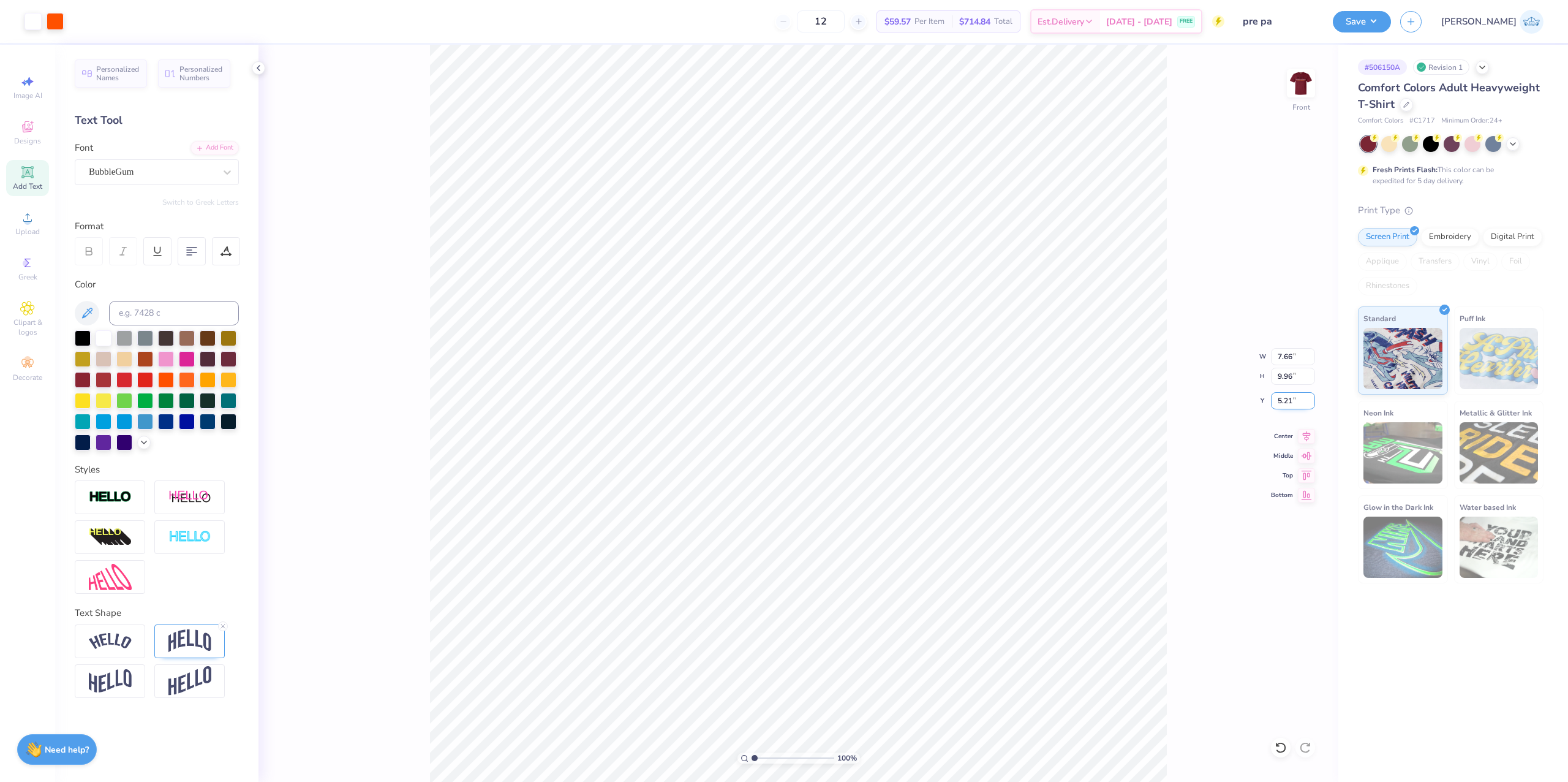
click at [1277, 408] on input "5.21" at bounding box center [1293, 401] width 44 height 17
click at [1278, 401] on input "5.21" at bounding box center [1293, 401] width 44 height 17
click at [1299, 501] on icon at bounding box center [1306, 493] width 17 height 15
type input "17.04"
click at [1279, 354] on input "11.59" at bounding box center [1293, 357] width 44 height 17
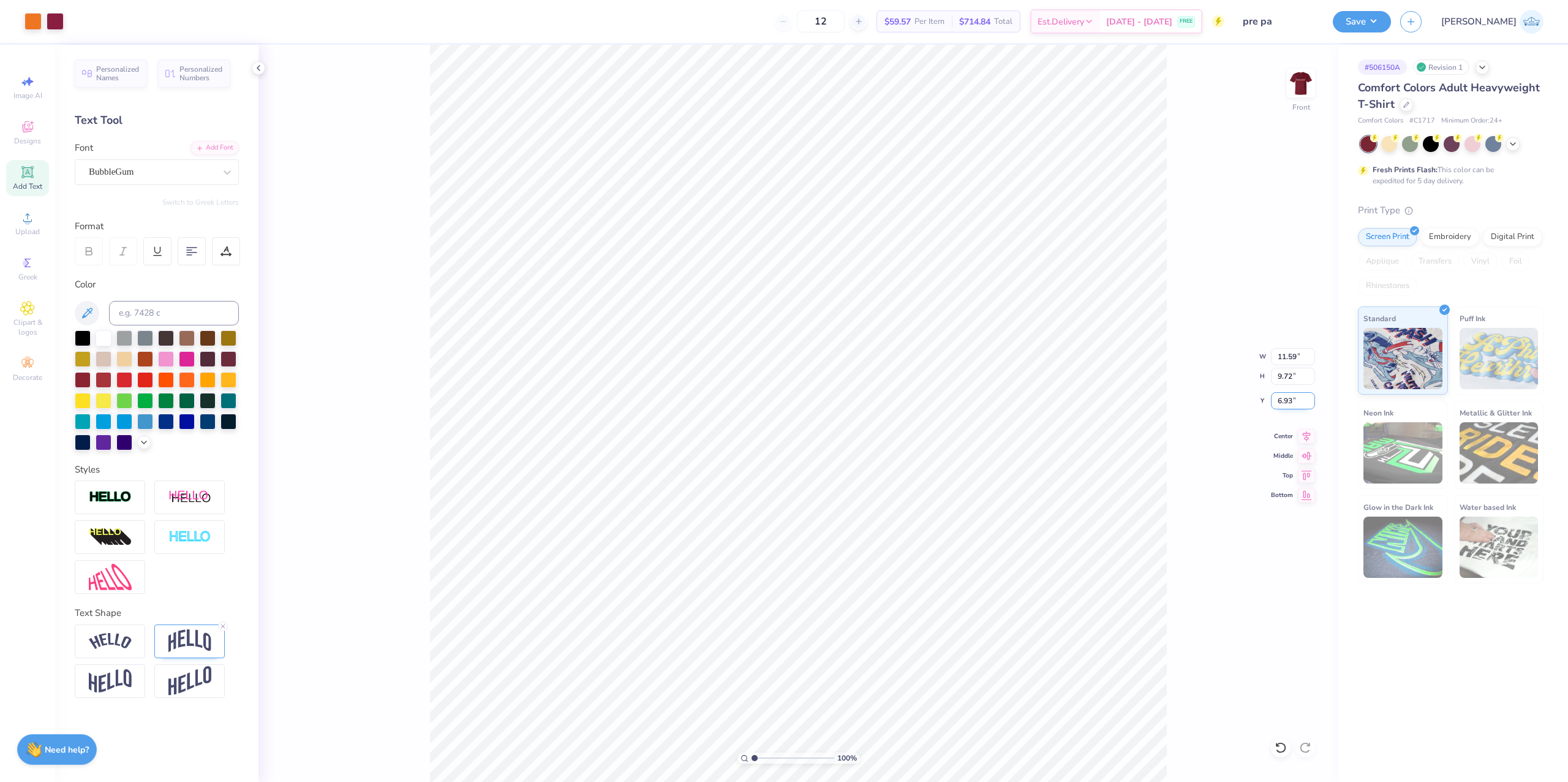
click at [1291, 407] on input "6.93" at bounding box center [1293, 401] width 44 height 17
click at [1052, 476] on div "100 % Front" at bounding box center [798, 413] width 1080 height 737
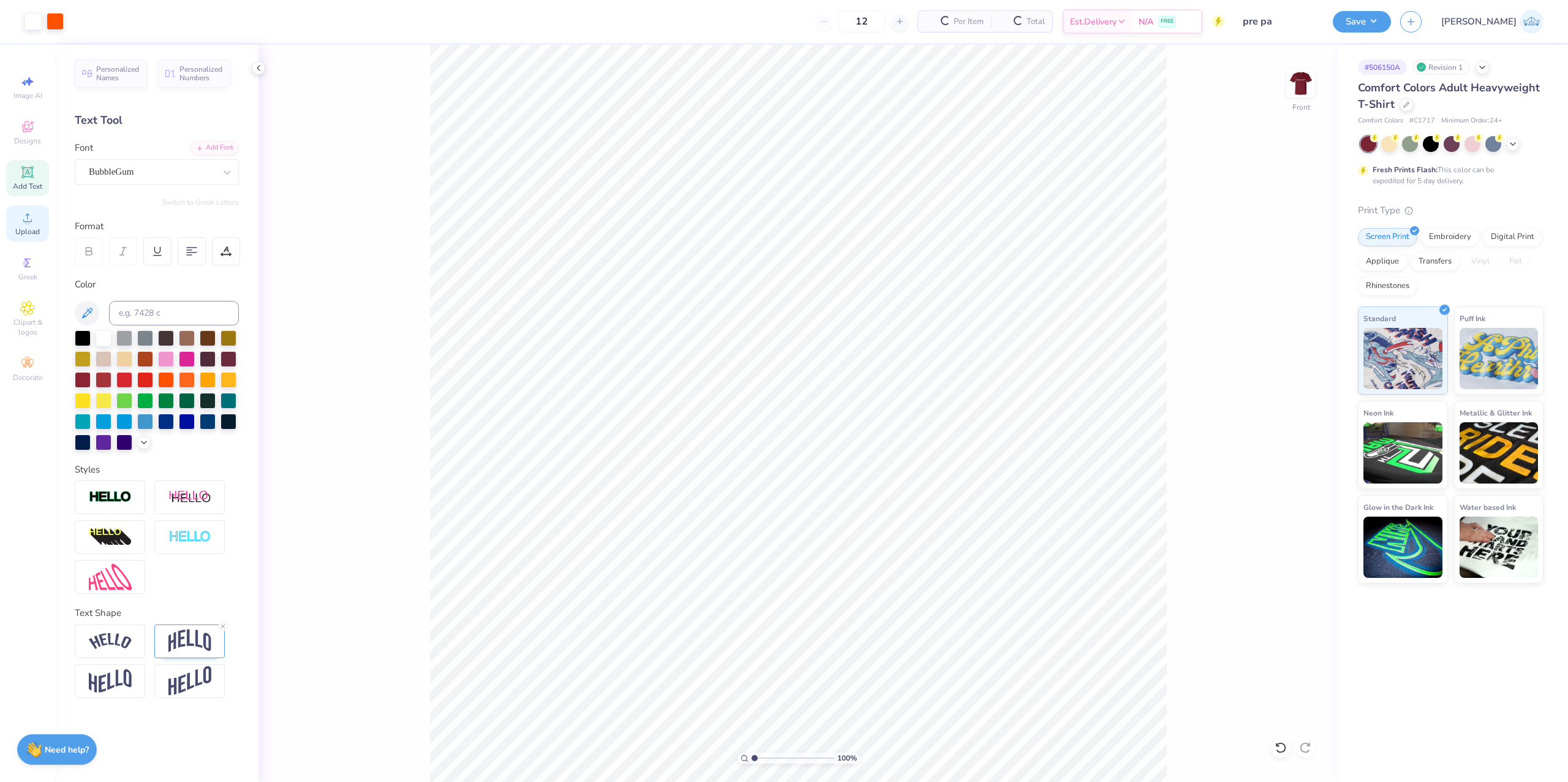
click at [28, 226] on div "Upload" at bounding box center [28, 223] width 43 height 36
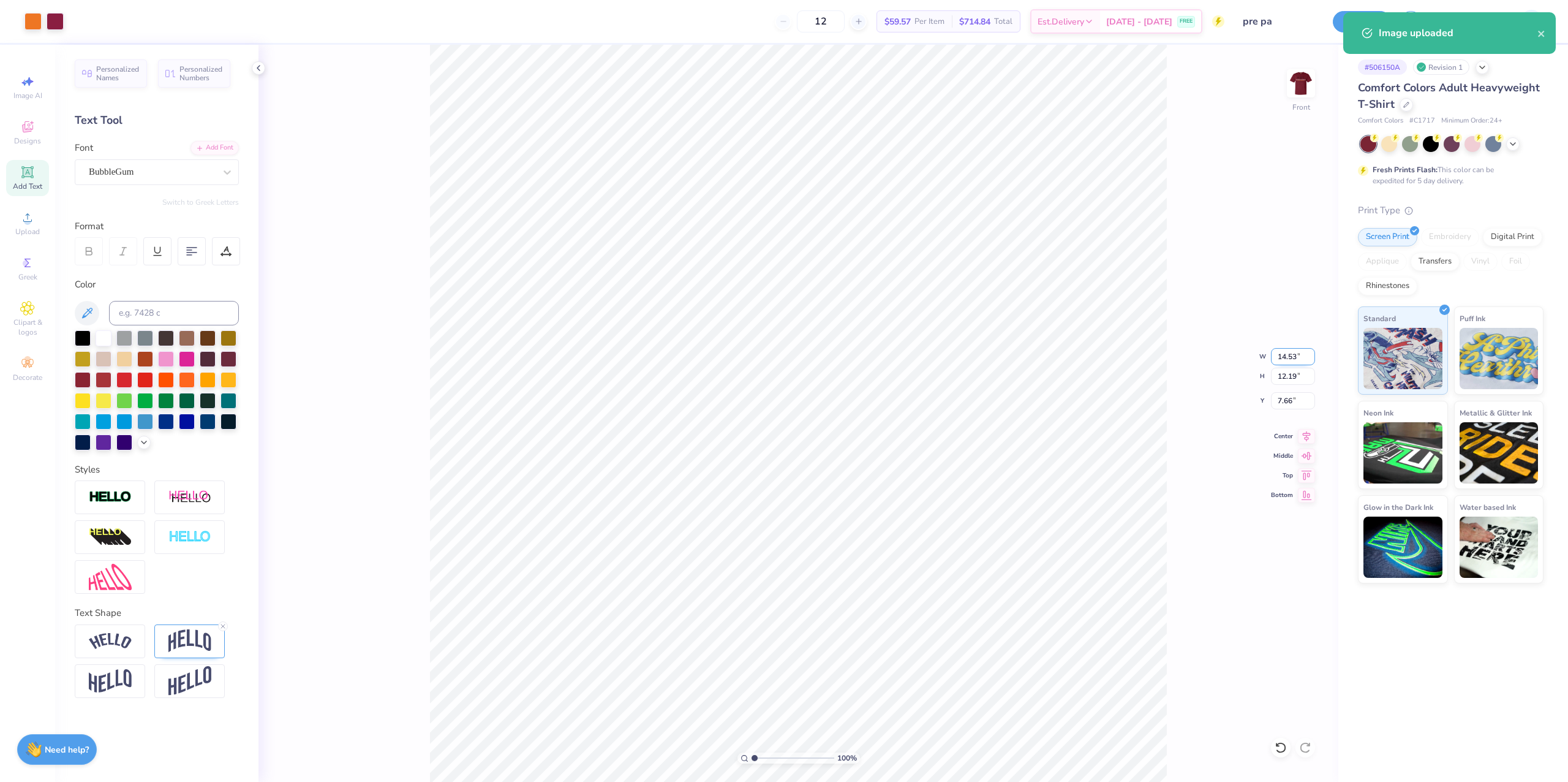
click at [1294, 353] on input "14.53" at bounding box center [1293, 357] width 44 height 17
paste input "1.59"
type input "11.59"
type input "9.72"
click at [1279, 403] on input "8.89" at bounding box center [1293, 401] width 44 height 17
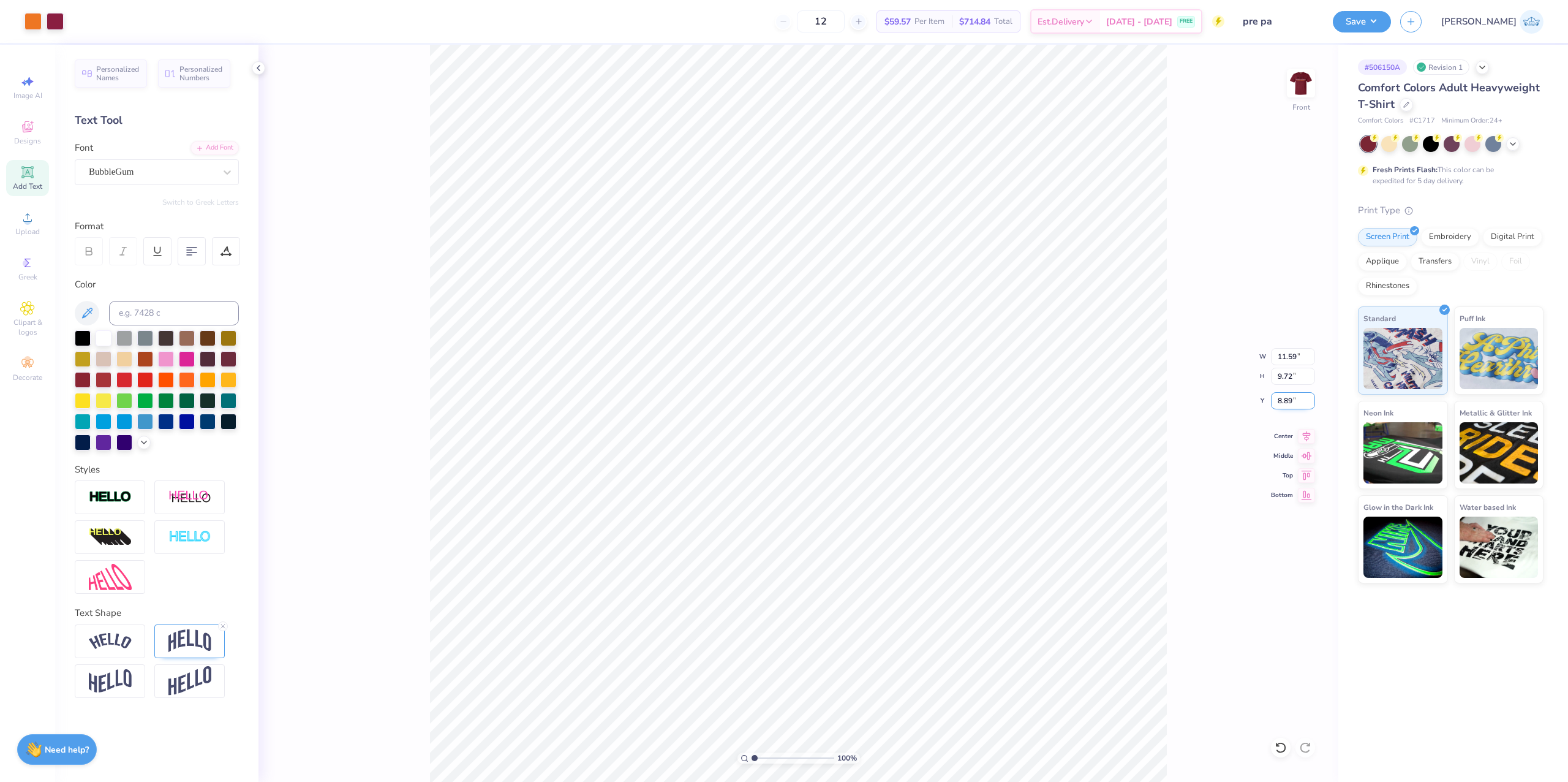
paste input "6.93"
type input "6.93"
type input "7.66"
type input "9.96"
click at [1278, 403] on input "17.04" at bounding box center [1293, 401] width 44 height 17
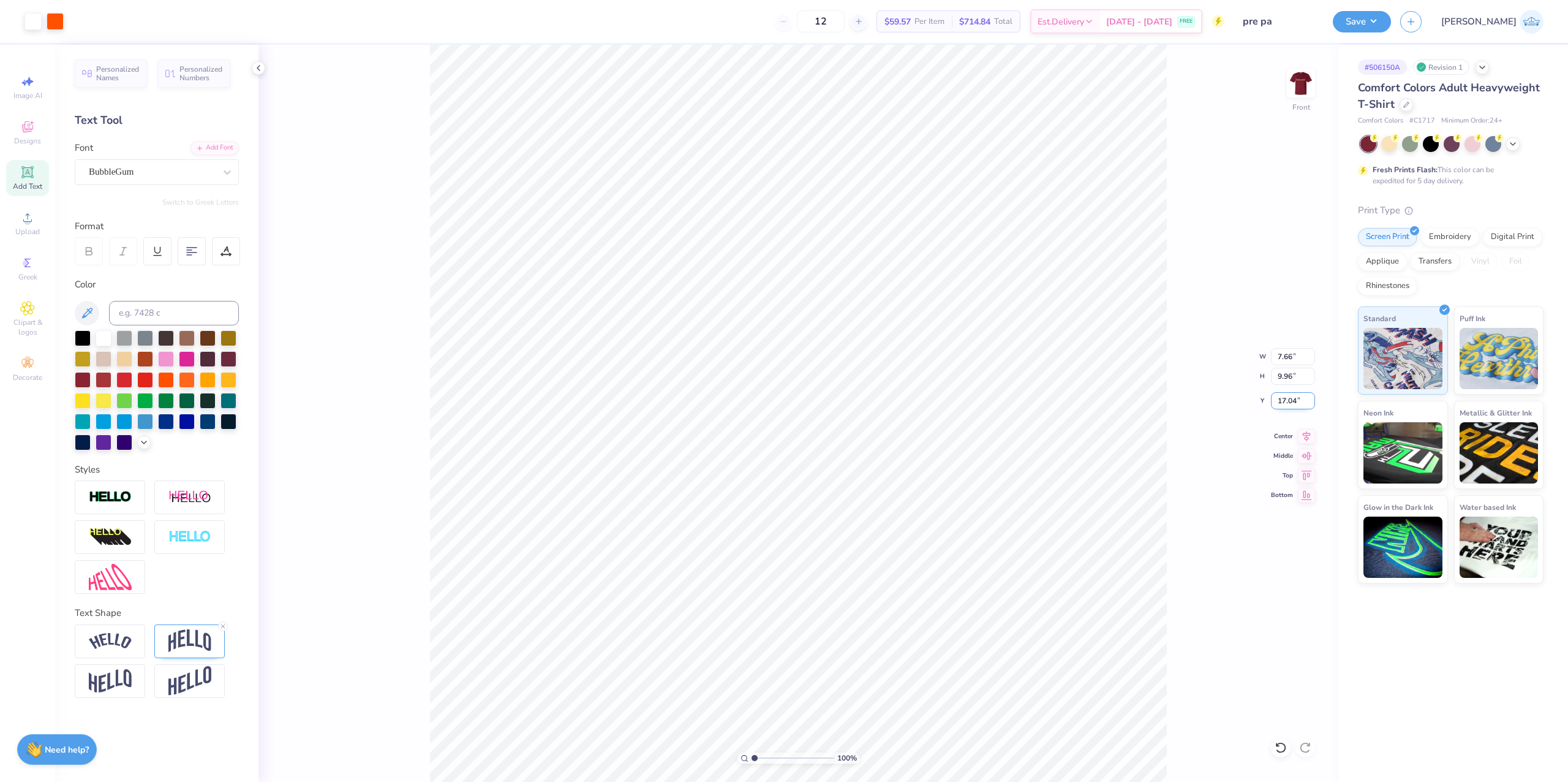
paste input "1.59"
type input "11.59"
click at [1288, 747] on div at bounding box center [1281, 748] width 20 height 20
click at [1278, 402] on input "17.04" at bounding box center [1293, 401] width 44 height 17
paste input "5.21"
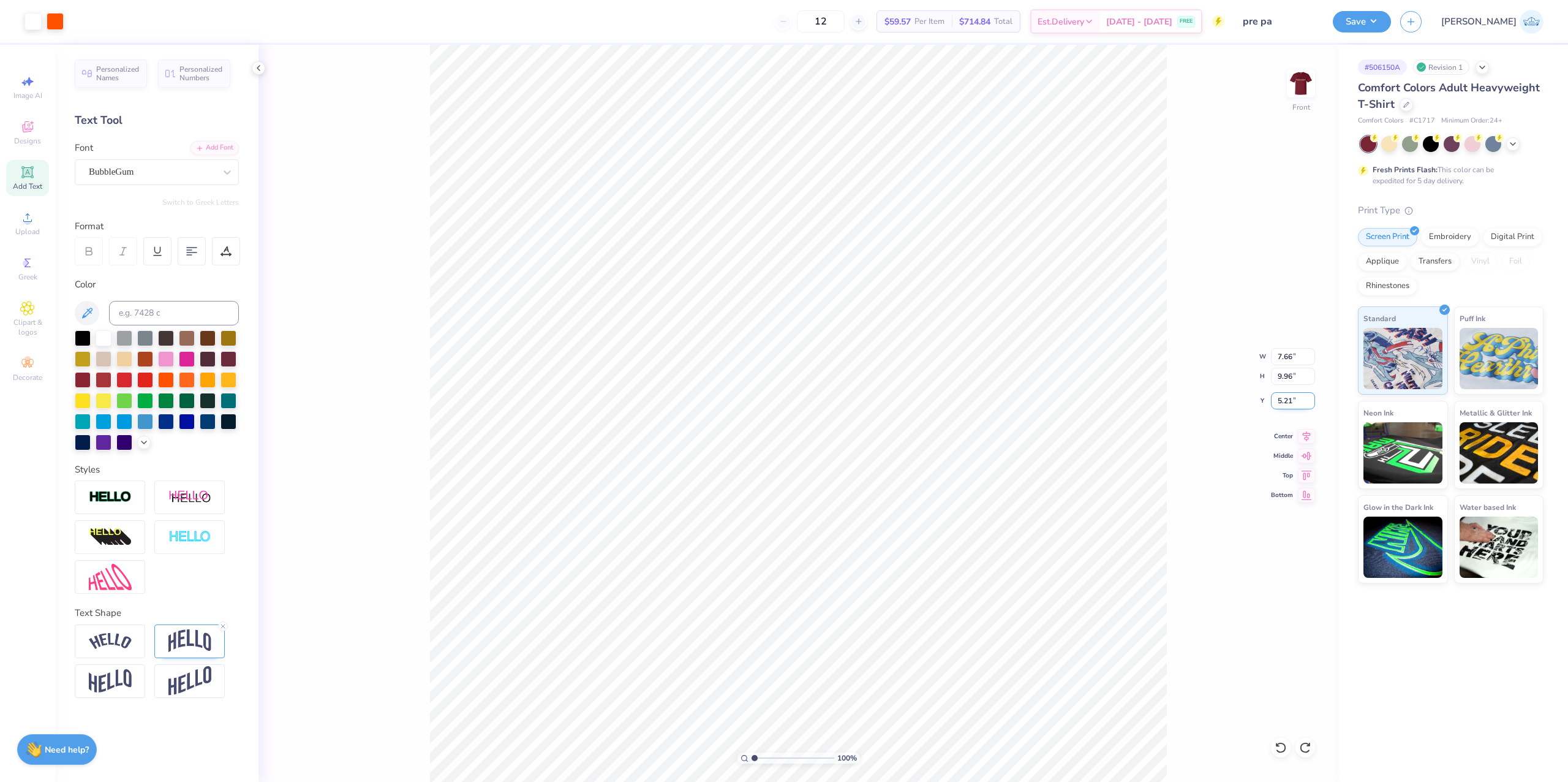
type input "5.21"
click at [429, 81] on div "100 % Front" at bounding box center [798, 413] width 1080 height 737
click at [1279, 360] on input "11.59" at bounding box center [1293, 357] width 44 height 17
type input "12.00"
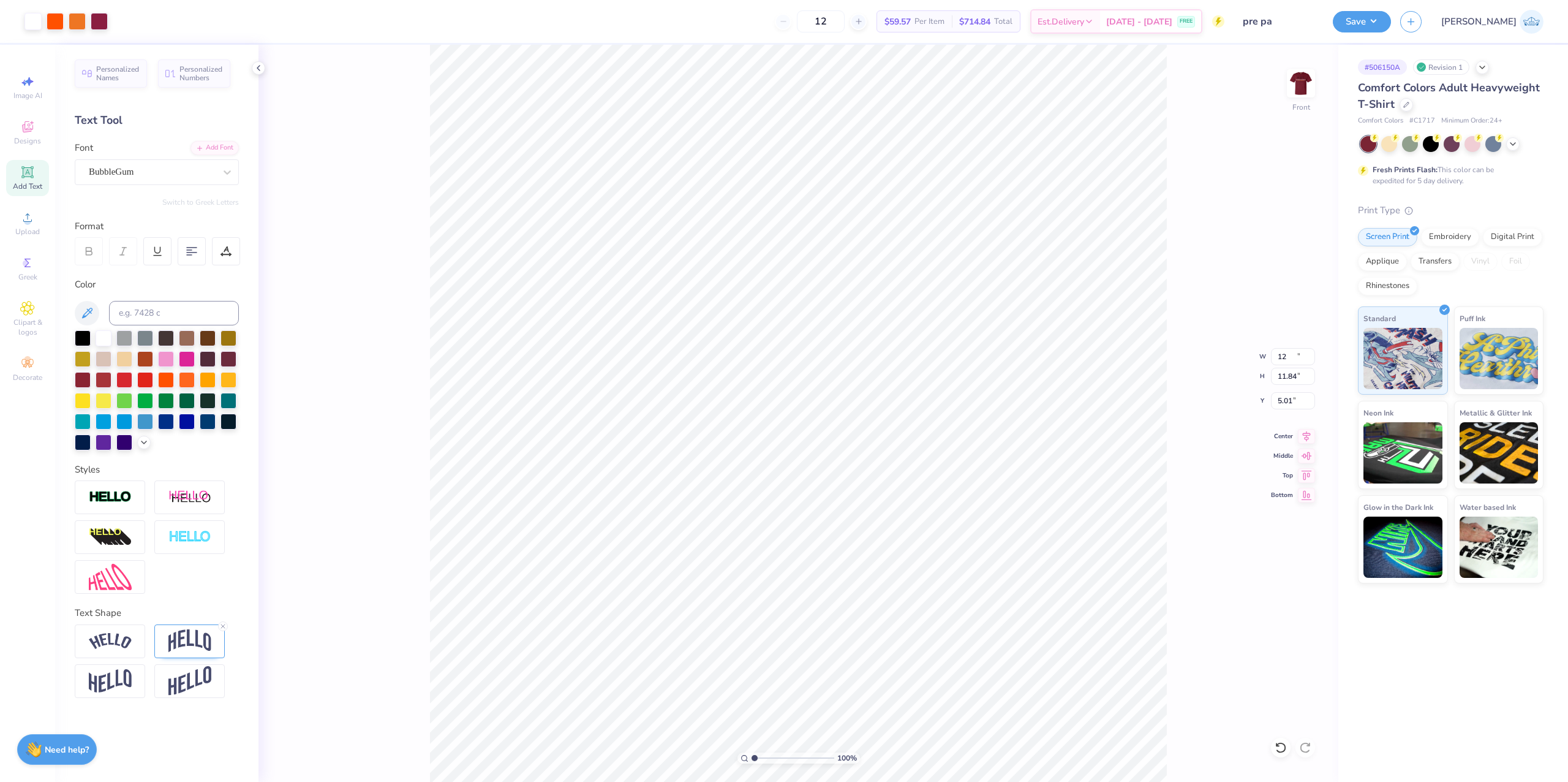
type input "11.84"
type input "5.01"
click at [1277, 406] on input "5.01" at bounding box center [1293, 401] width 44 height 17
type input "3.00"
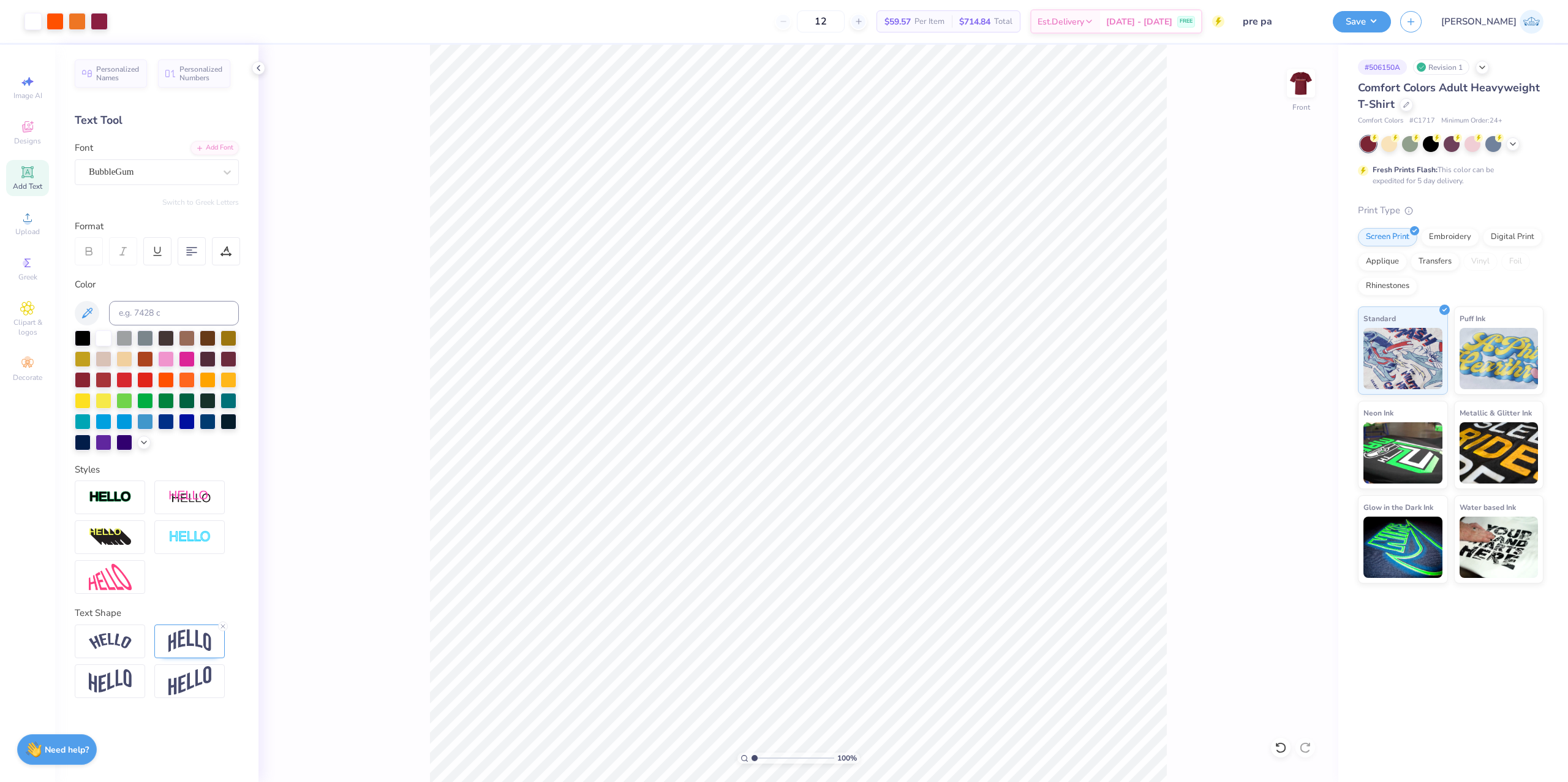
click at [779, 754] on div "100 %" at bounding box center [798, 413] width 737 height 737
drag, startPoint x: 767, startPoint y: 754, endPoint x: 774, endPoint y: 754, distance: 7.0
click at [774, 754] on input "range" at bounding box center [793, 759] width 83 height 11
drag, startPoint x: 777, startPoint y: 758, endPoint x: 671, endPoint y: 783, distance: 108.9
type input "1"
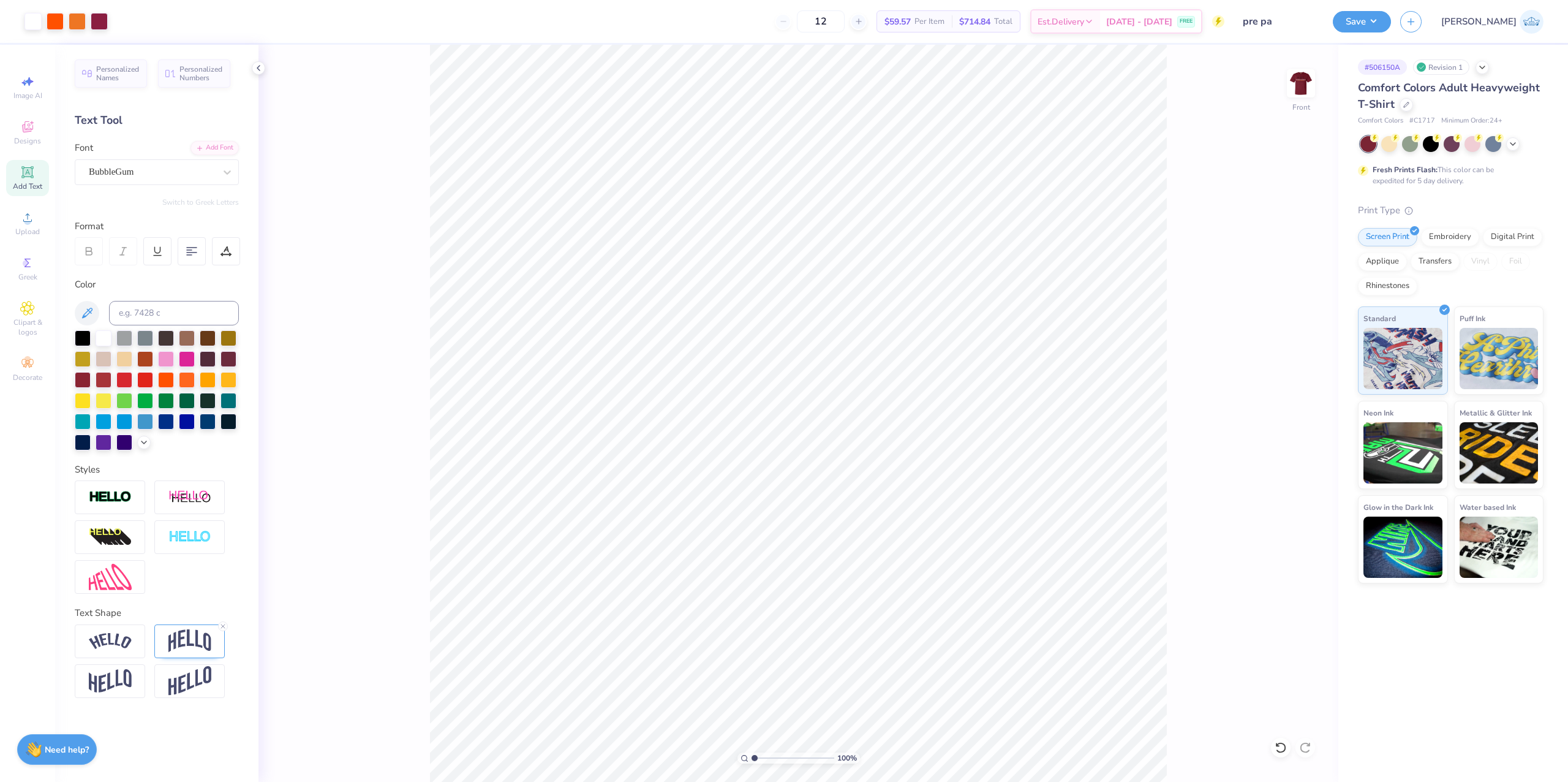
click at [752, 764] on input "range" at bounding box center [793, 759] width 83 height 11
click at [1044, 21] on div "Art colors 12 $59.57 Per Item $714.84 Total Est. Delivery [DATE] - [DATE] FREE …" at bounding box center [784, 391] width 1568 height 782
click at [876, 584] on li "Group" at bounding box center [864, 587] width 96 height 24
type input "11.85"
drag, startPoint x: 758, startPoint y: 755, endPoint x: 780, endPoint y: 761, distance: 22.8
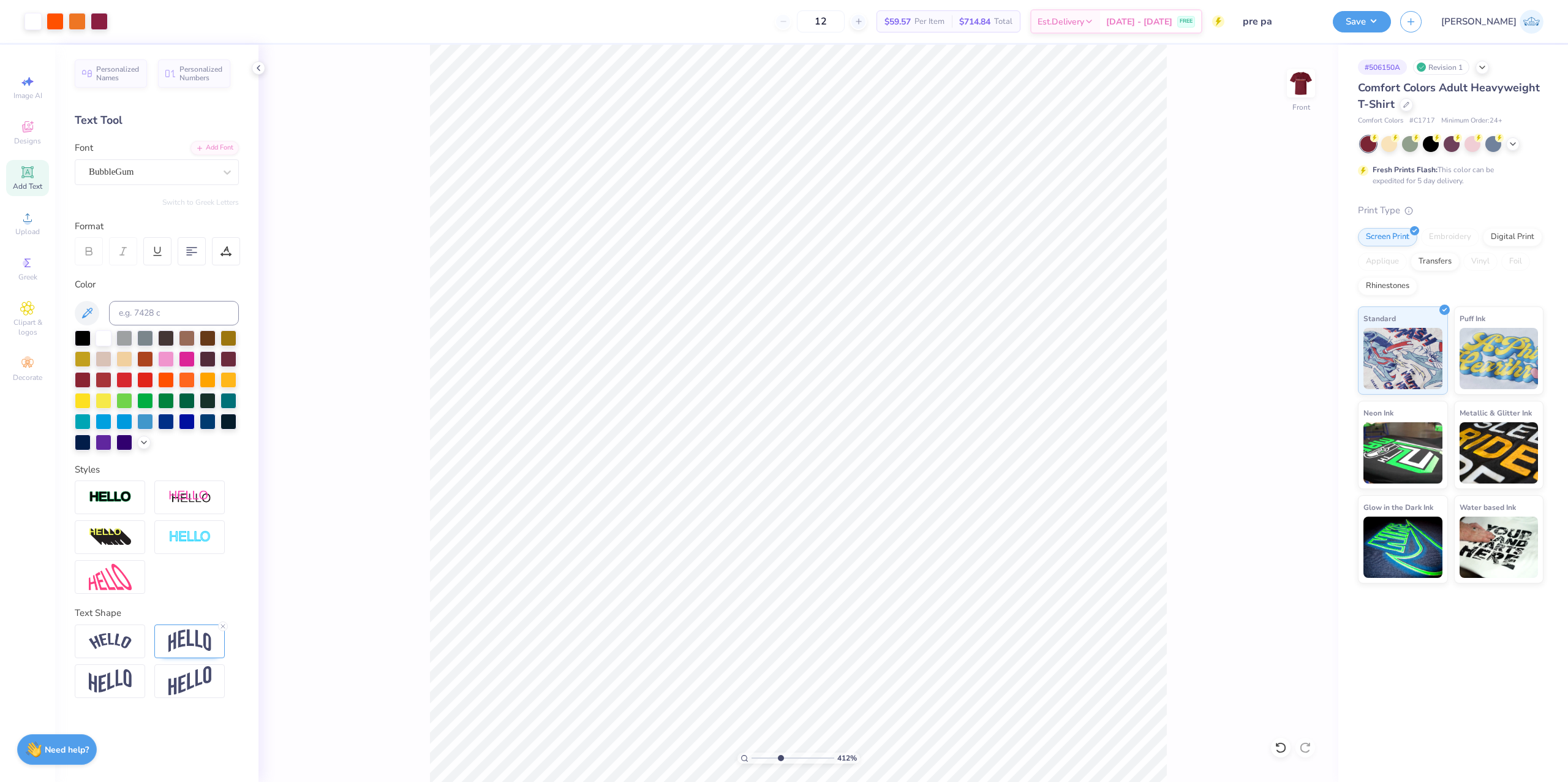
click at [780, 761] on input "range" at bounding box center [793, 759] width 83 height 11
drag, startPoint x: 809, startPoint y: 767, endPoint x: 622, endPoint y: 768, distance: 187.0
click at [752, 764] on input "range" at bounding box center [793, 759] width 83 height 11
click at [770, 758] on input "range" at bounding box center [793, 759] width 83 height 11
drag, startPoint x: 772, startPoint y: 755, endPoint x: 646, endPoint y: 775, distance: 127.6
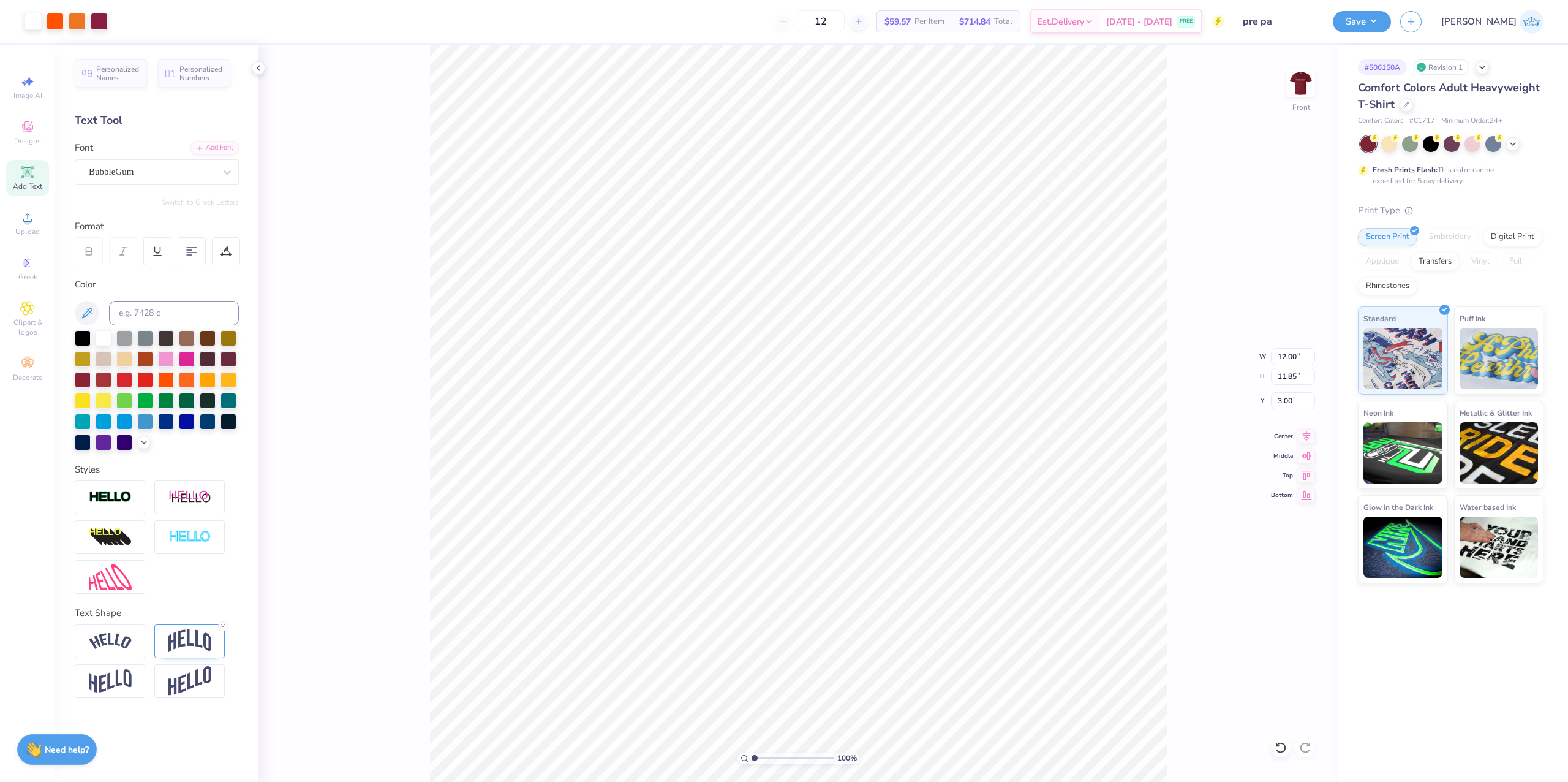
type input "1"
click at [752, 764] on input "range" at bounding box center [793, 759] width 83 height 11
click at [1391, 28] on button "Save" at bounding box center [1362, 20] width 58 height 21
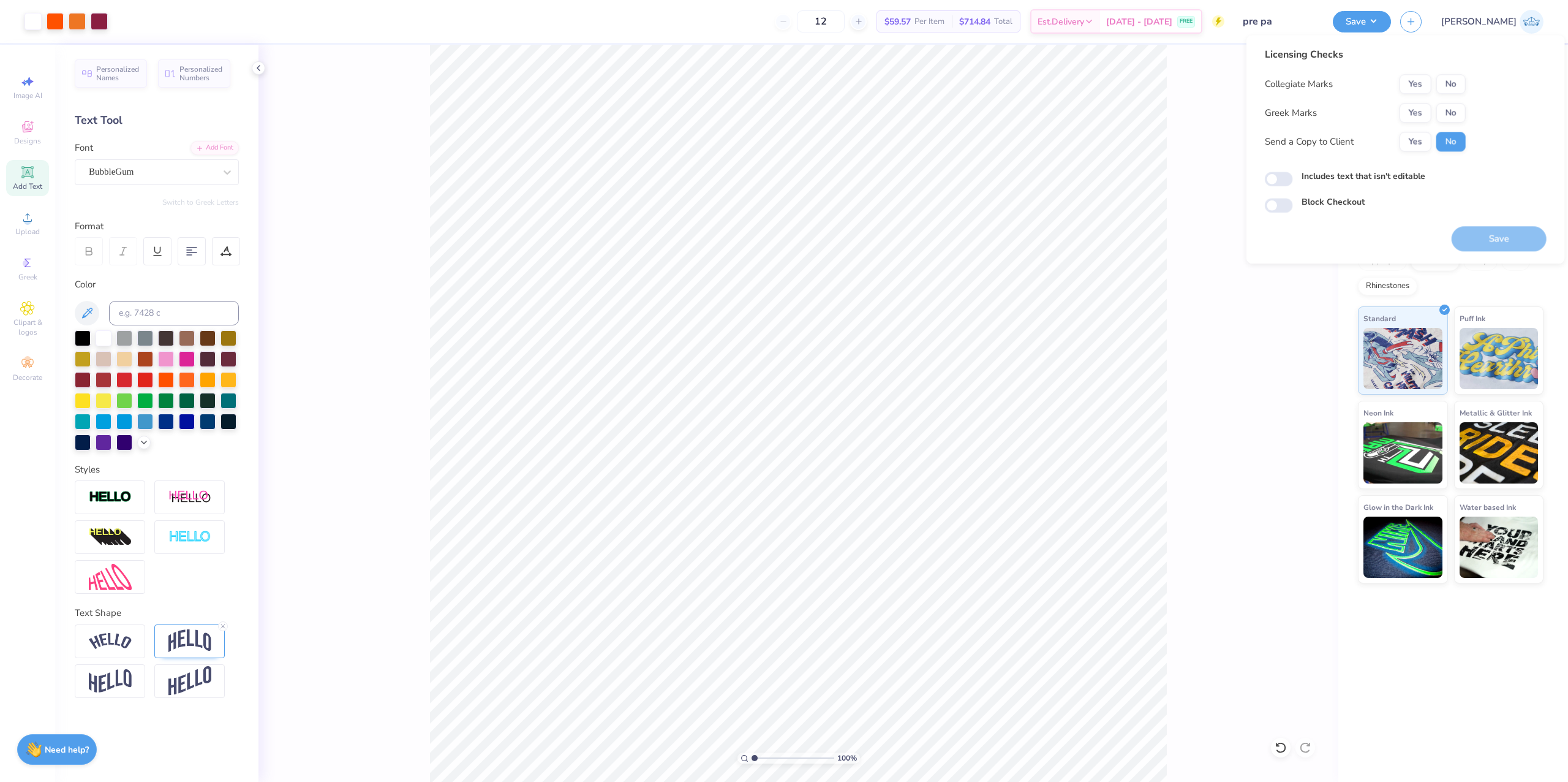
click at [1410, 79] on div "Licensing Checks Collegiate Marks Yes No Greek Marks Yes No Send a Copy to Clie…" at bounding box center [1366, 104] width 201 height 113
click at [1430, 113] on button "Yes" at bounding box center [1415, 113] width 32 height 20
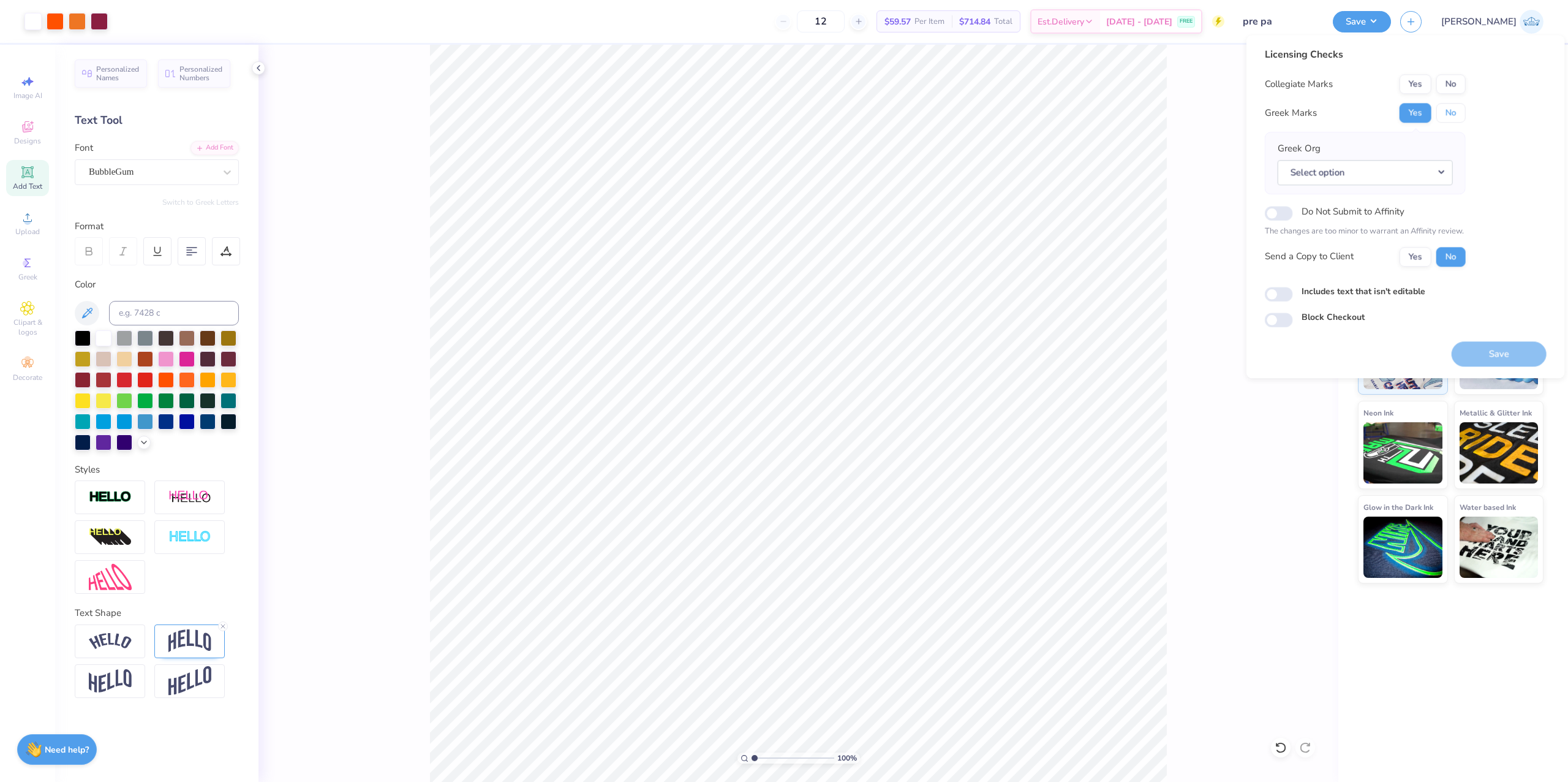
click at [1448, 122] on button "No" at bounding box center [1451, 113] width 30 height 20
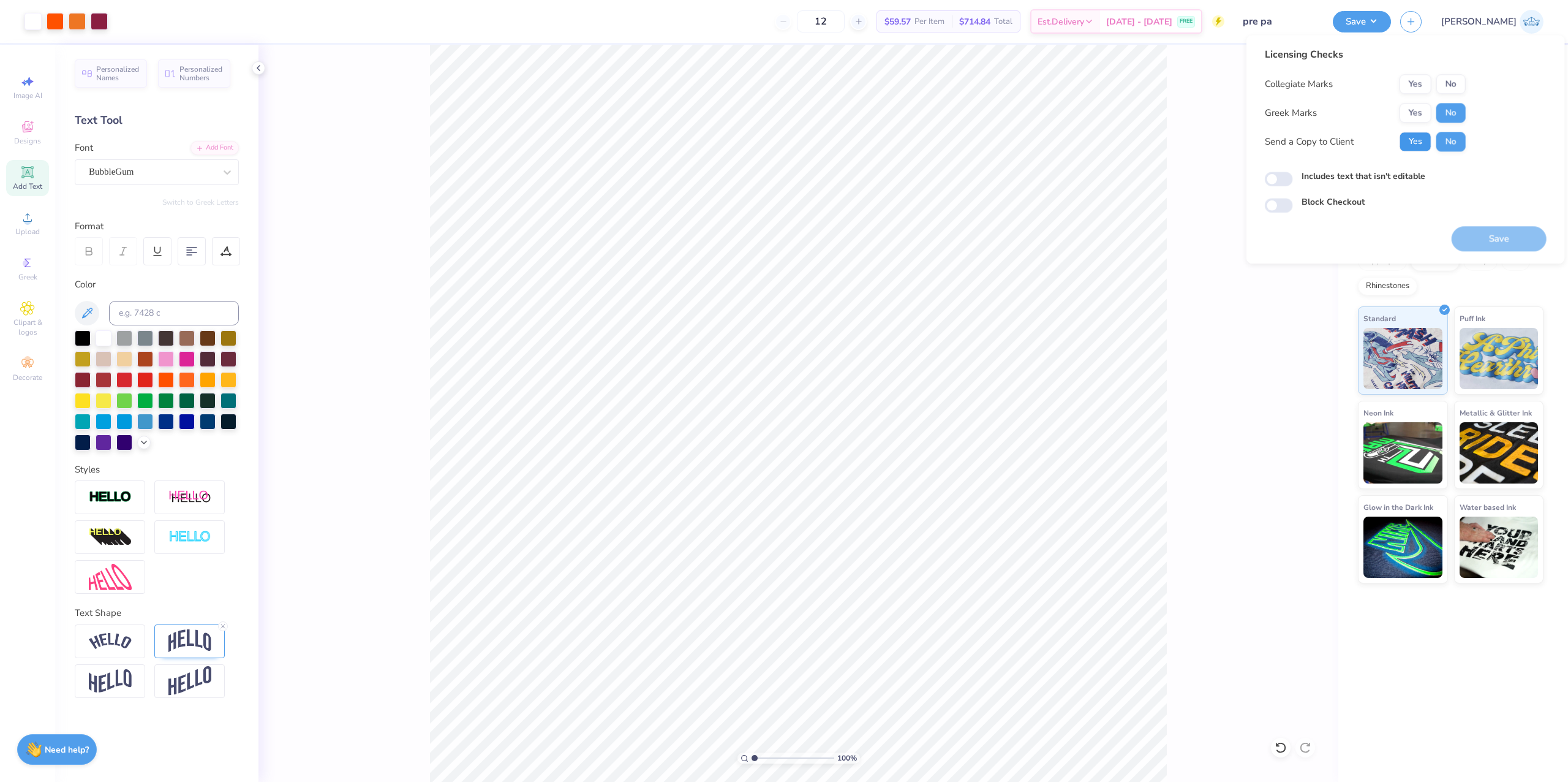
click at [1414, 144] on button "Yes" at bounding box center [1415, 142] width 32 height 20
click at [1404, 96] on div "Collegiate Marks Yes No Greek Marks Yes No Send a Copy to Client Yes No" at bounding box center [1366, 113] width 201 height 77
click at [1402, 91] on button "Yes" at bounding box center [1415, 84] width 32 height 20
click at [1408, 135] on button "Yes" at bounding box center [1415, 142] width 32 height 20
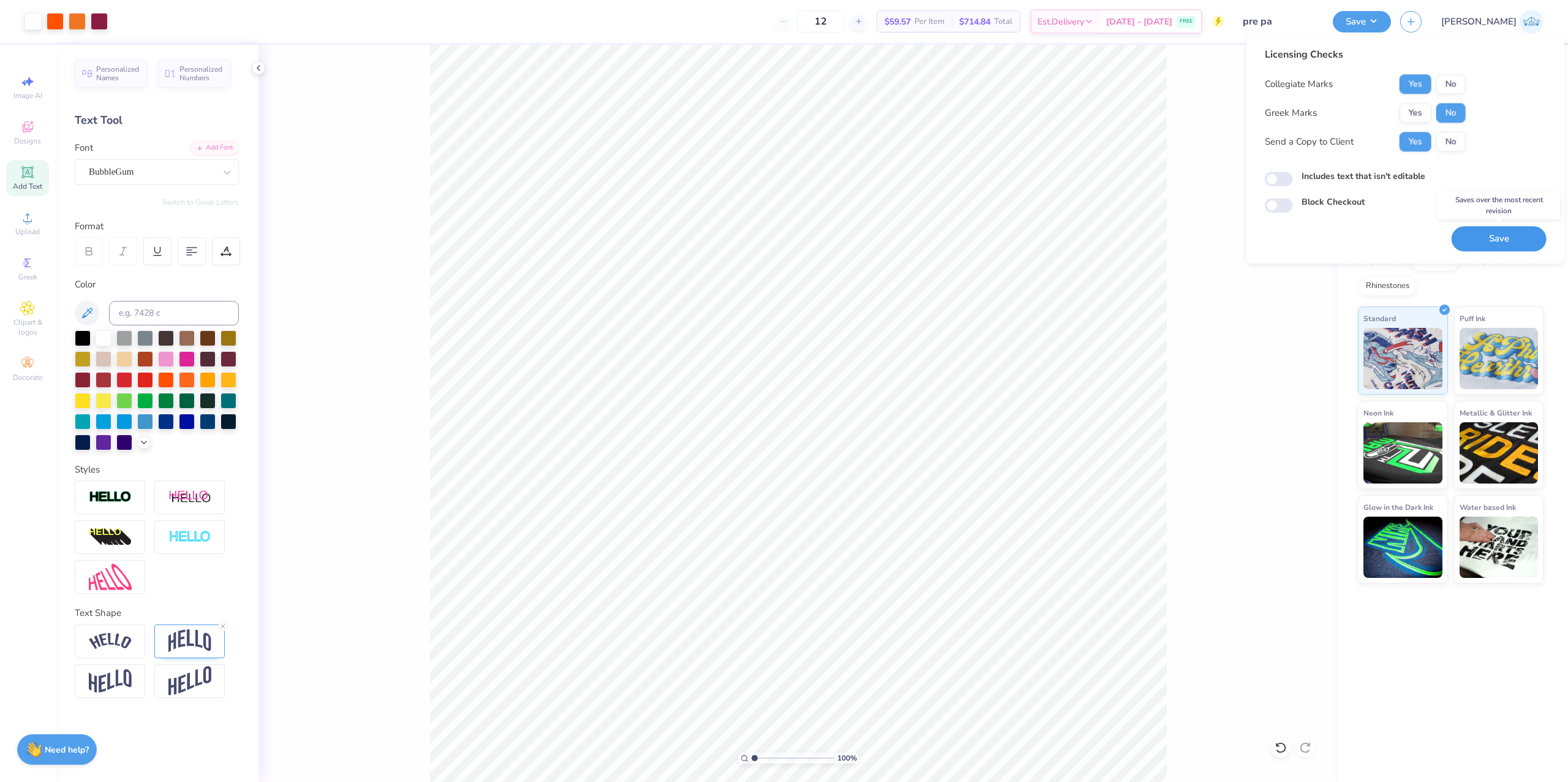
click at [1495, 239] on button "Save" at bounding box center [1499, 239] width 95 height 25
